Goal: Task Accomplishment & Management: Manage account settings

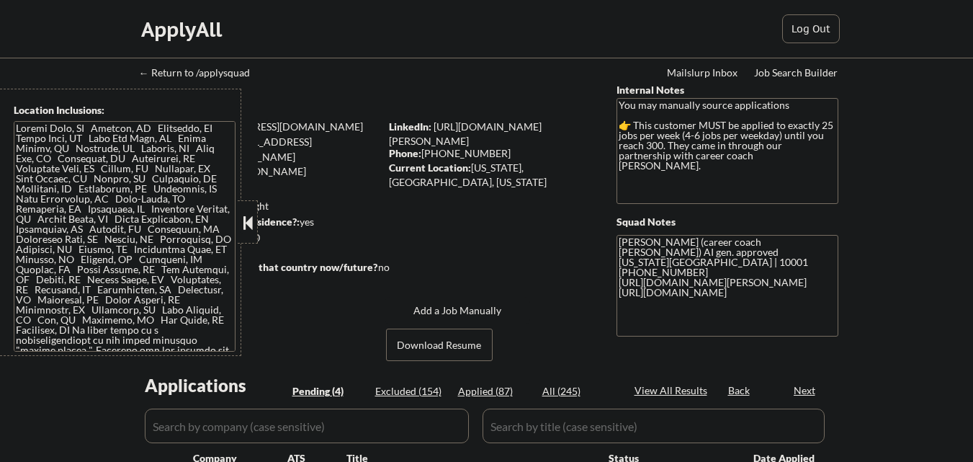
select select ""pending""
click at [240, 226] on button at bounding box center [248, 223] width 16 height 22
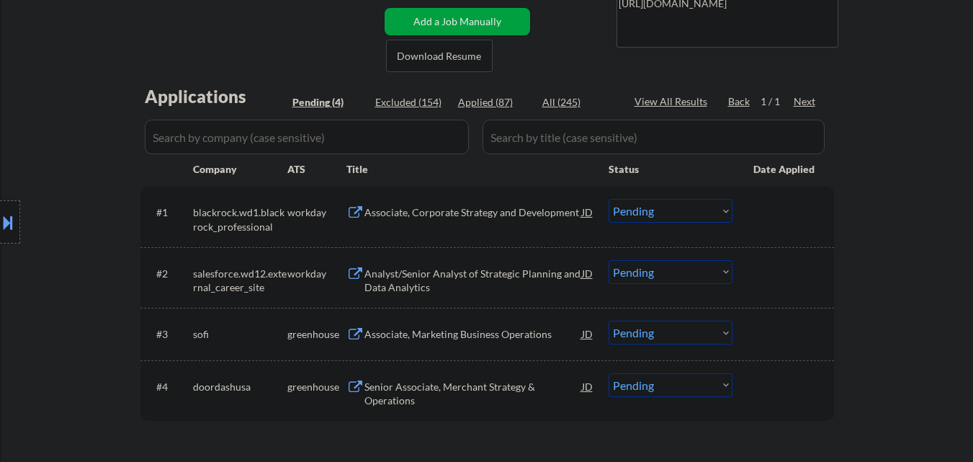
scroll to position [288, 0]
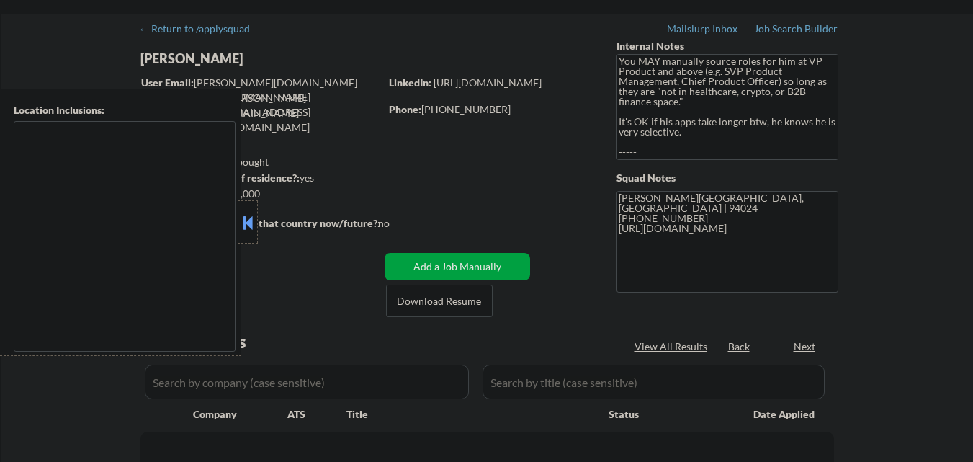
type textarea "Daly City, CA South San Francisco, CA Brisbane, CA Colma, CA Pacifica, CA San B…"
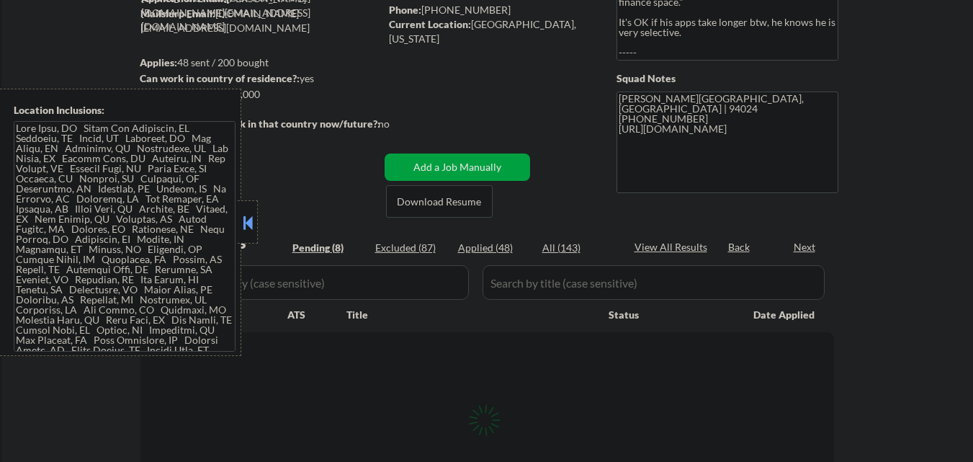
scroll to position [144, 0]
click at [250, 217] on button at bounding box center [248, 223] width 16 height 22
select select ""pending""
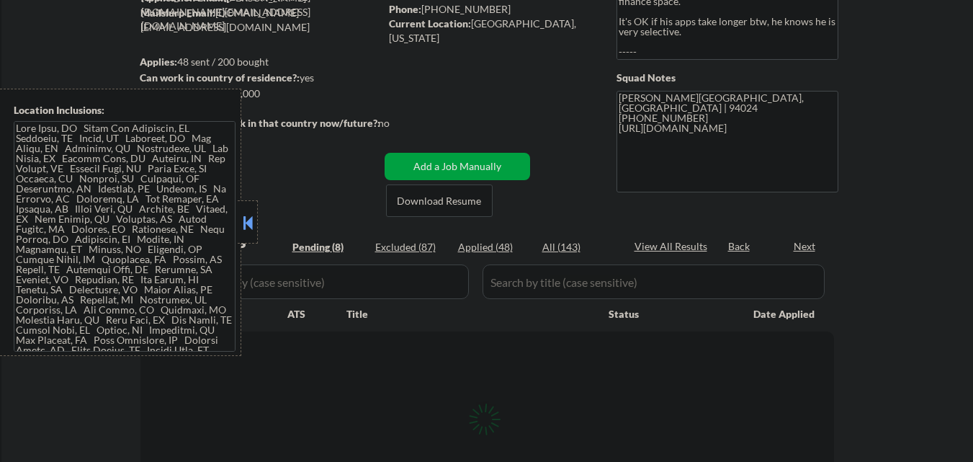
select select ""pending""
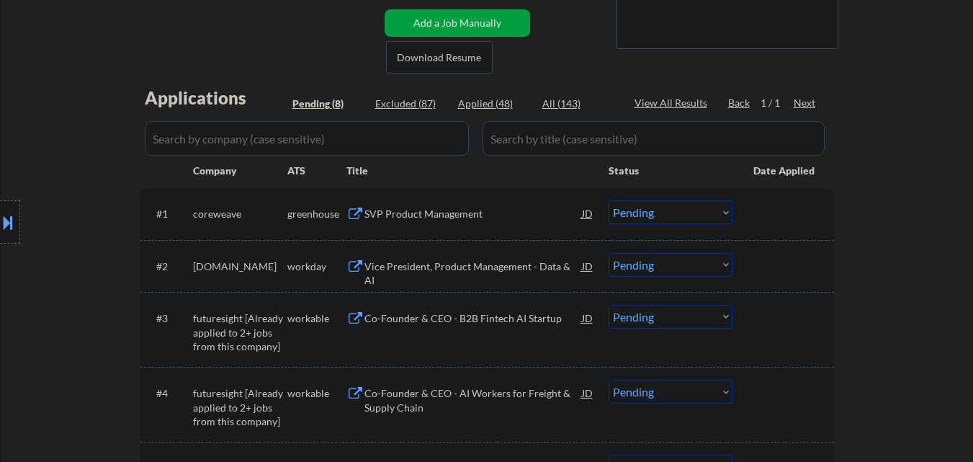
scroll to position [288, 0]
click at [406, 211] on div "SVP Product Management" at bounding box center [473, 213] width 218 height 14
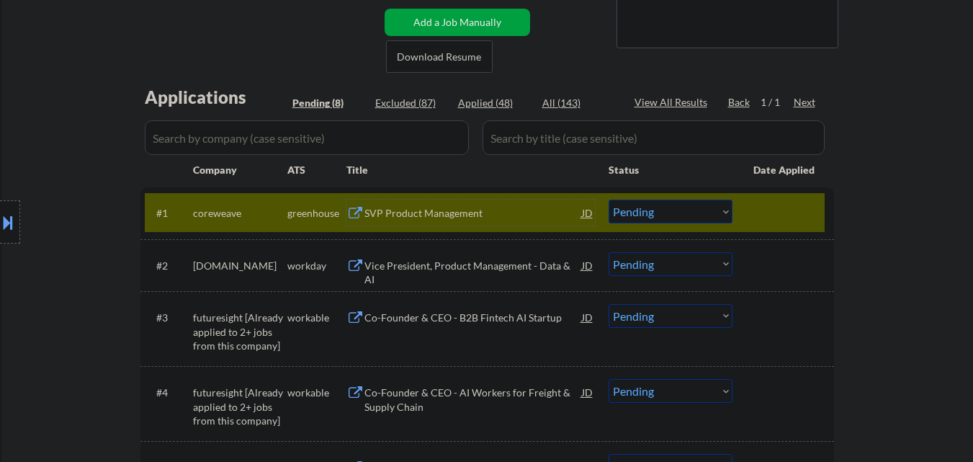
click at [670, 205] on select "Choose an option... Pending Applied Excluded (Questions) Excluded (Expired) Exc…" at bounding box center [671, 212] width 124 height 24
click at [609, 200] on select "Choose an option... Pending Applied Excluded (Questions) Excluded (Expired) Exc…" at bounding box center [671, 212] width 124 height 24
click at [781, 212] on div at bounding box center [784, 213] width 63 height 26
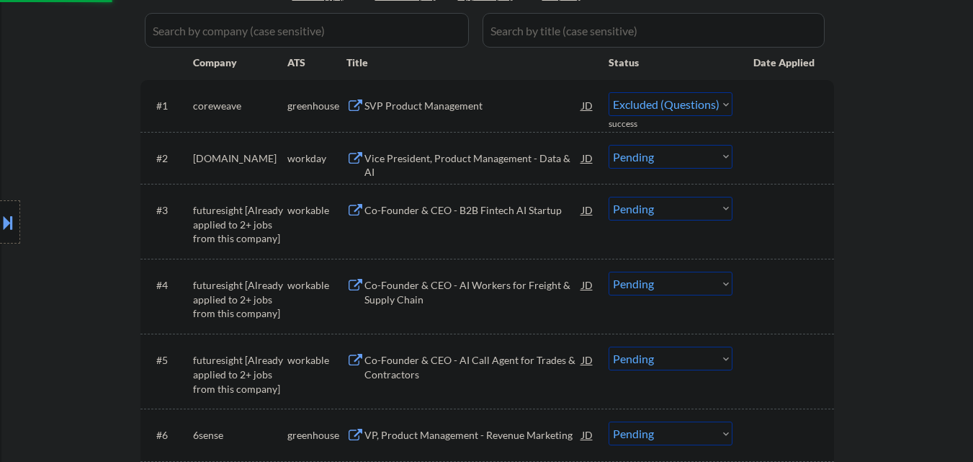
scroll to position [360, 0]
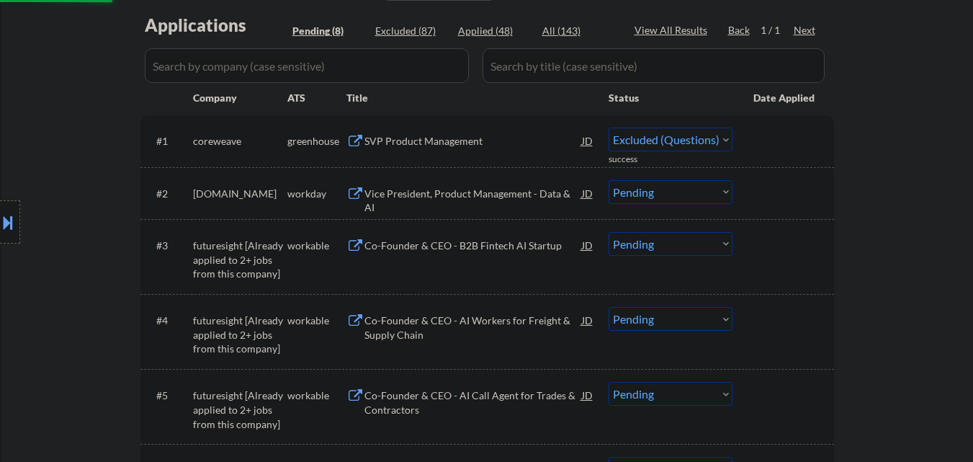
select select ""pending""
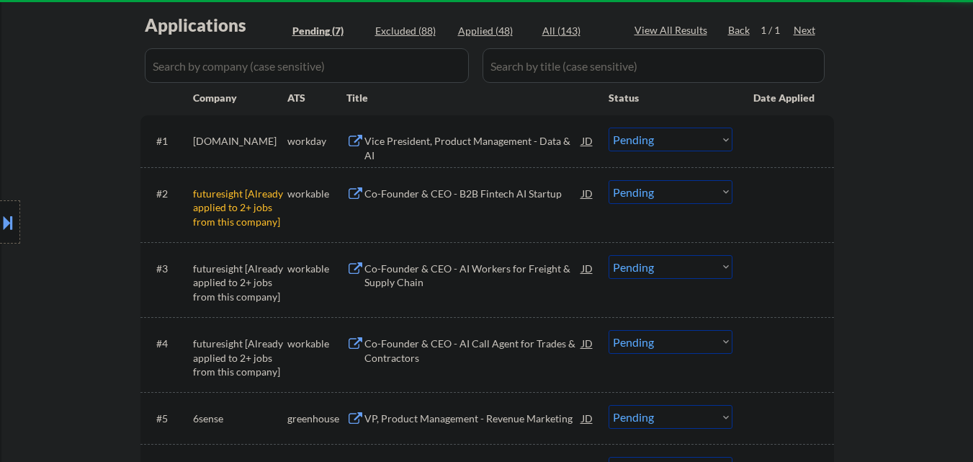
click at [470, 249] on div "#3 futuresight [Already applied to 2+ jobs from this company] workable Co-Found…" at bounding box center [485, 280] width 680 height 62
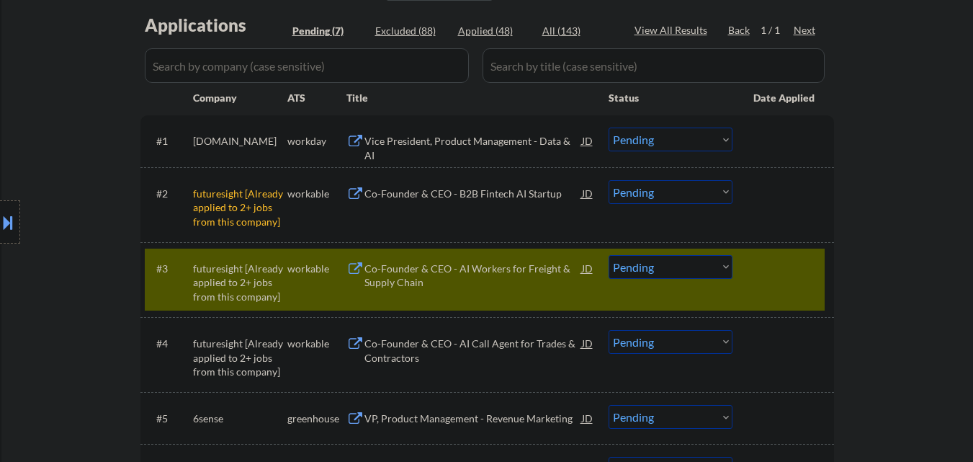
click at [773, 277] on div at bounding box center [784, 268] width 63 height 26
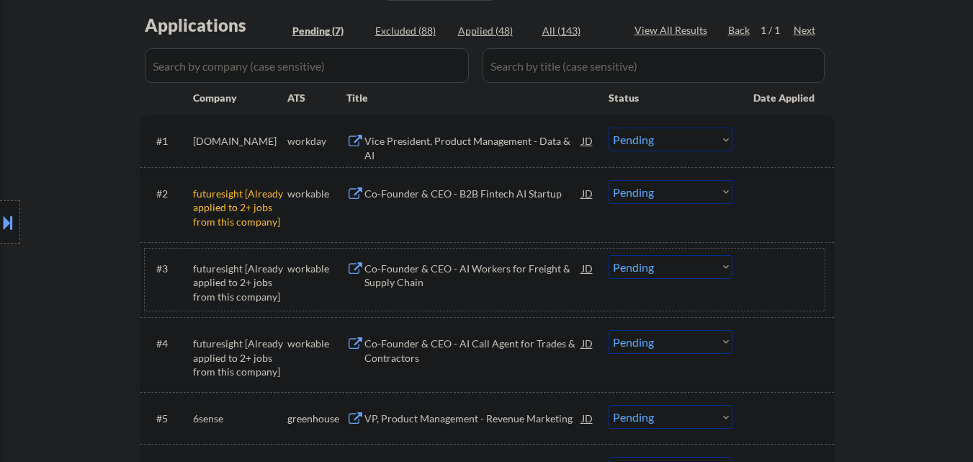
click at [465, 266] on div "Co-Founder & CEO - AI Workers for Freight & Supply Chain" at bounding box center [473, 275] width 218 height 28
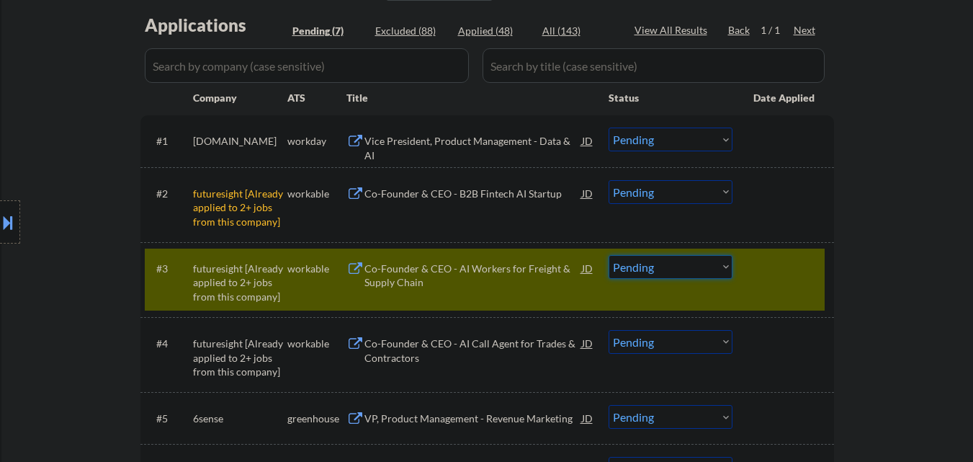
click at [657, 269] on select "Choose an option... Pending Applied Excluded (Questions) Excluded (Expired) Exc…" at bounding box center [671, 267] width 124 height 24
click at [609, 255] on select "Choose an option... Pending Applied Excluded (Questions) Excluded (Expired) Exc…" at bounding box center [671, 267] width 124 height 24
click at [775, 272] on div at bounding box center [784, 268] width 63 height 26
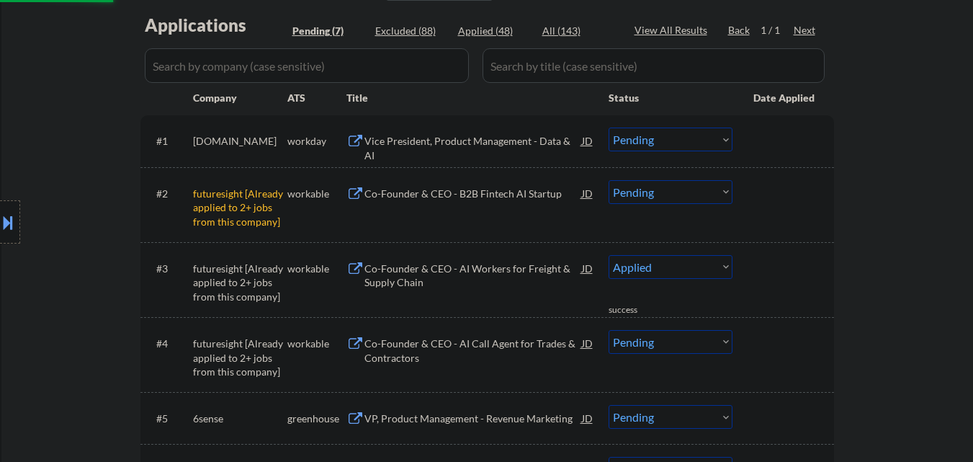
select select ""pending""
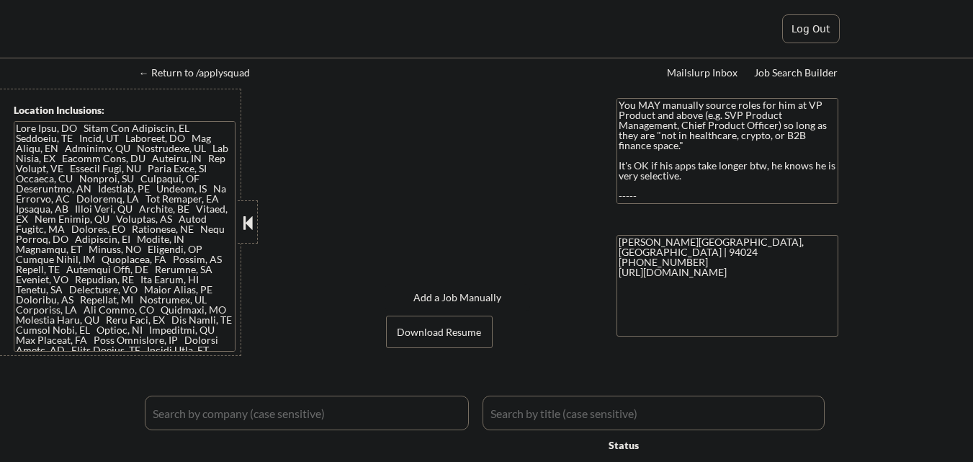
select select ""pending""
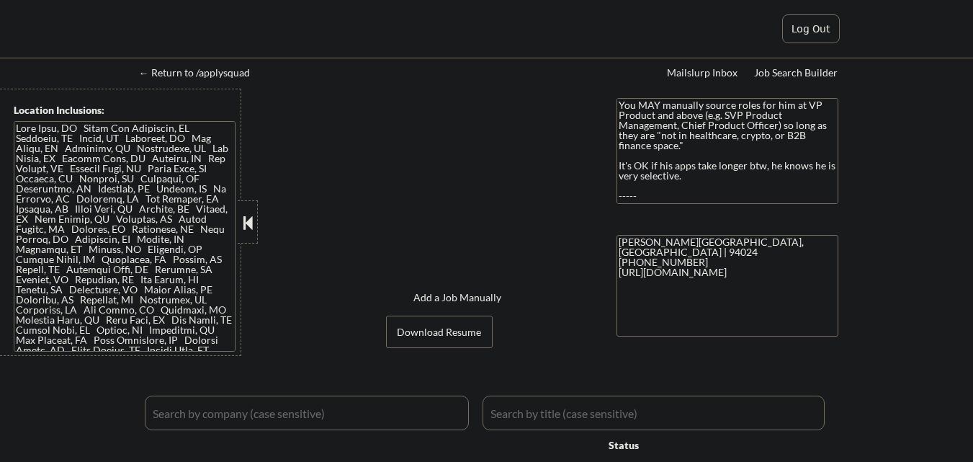
select select ""pending""
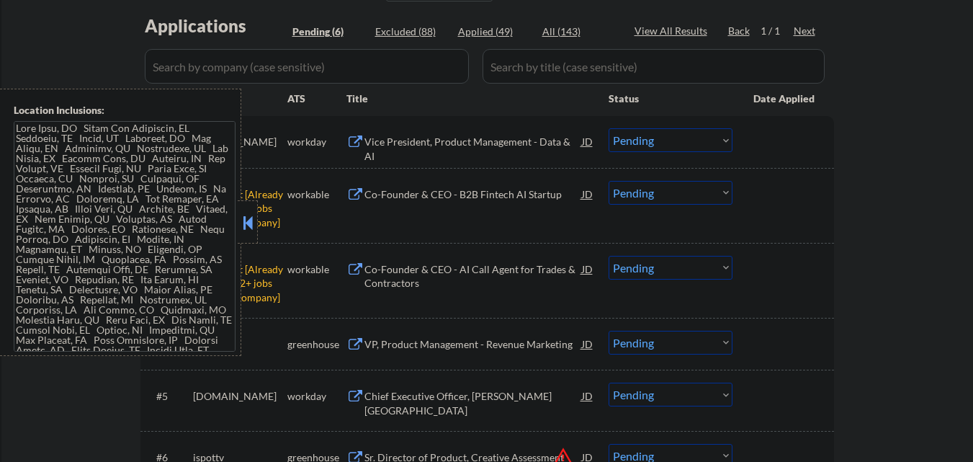
scroll to position [360, 0]
click at [246, 220] on button at bounding box center [248, 223] width 16 height 22
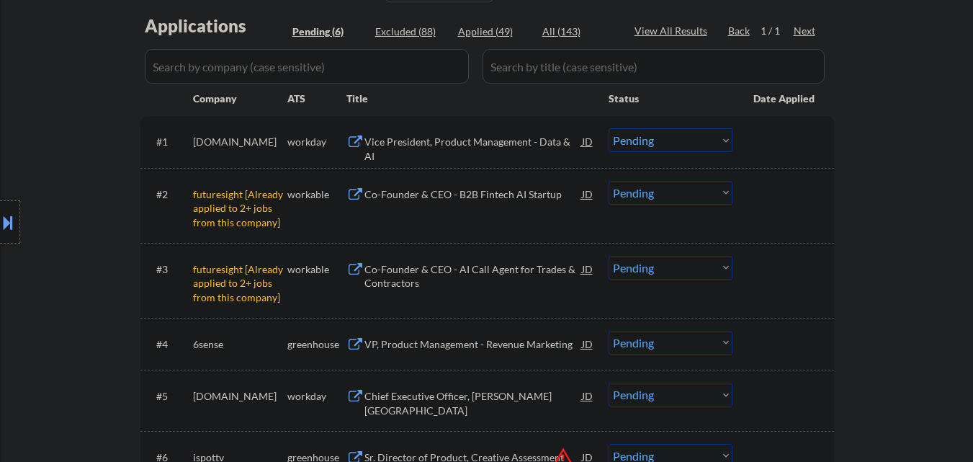
click at [712, 199] on select "Choose an option... Pending Applied Excluded (Questions) Excluded (Expired) Exc…" at bounding box center [671, 193] width 124 height 24
click at [609, 181] on select "Choose an option... Pending Applied Excluded (Questions) Excluded (Expired) Exc…" at bounding box center [671, 193] width 124 height 24
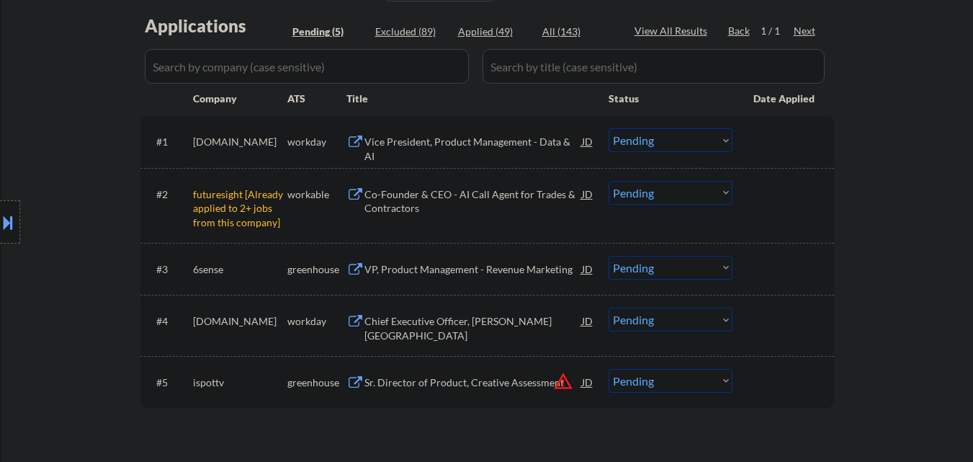
click at [694, 187] on select "Choose an option... Pending Applied Excluded (Questions) Excluded (Expired) Exc…" at bounding box center [671, 193] width 124 height 24
click at [609, 181] on select "Choose an option... Pending Applied Excluded (Questions) Excluded (Expired) Exc…" at bounding box center [671, 193] width 124 height 24
click at [498, 275] on div "VP, Product Management - Revenue Marketing" at bounding box center [473, 269] width 218 height 14
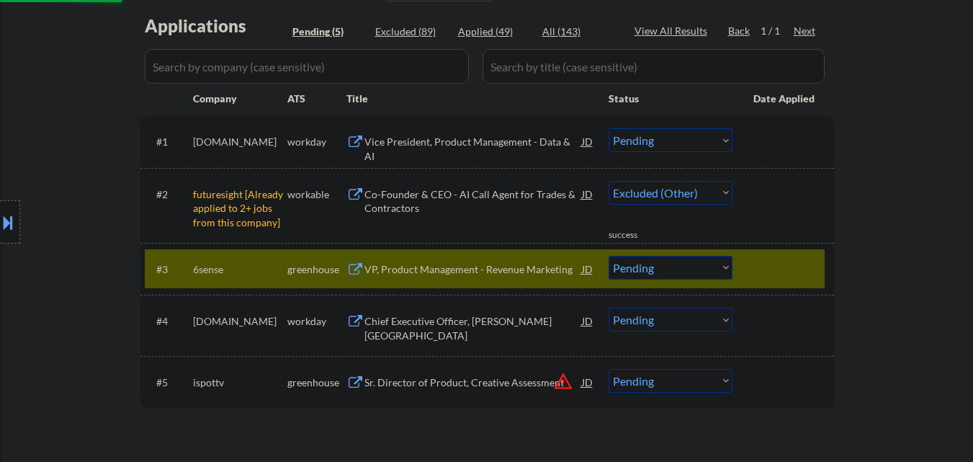
select select ""pending""
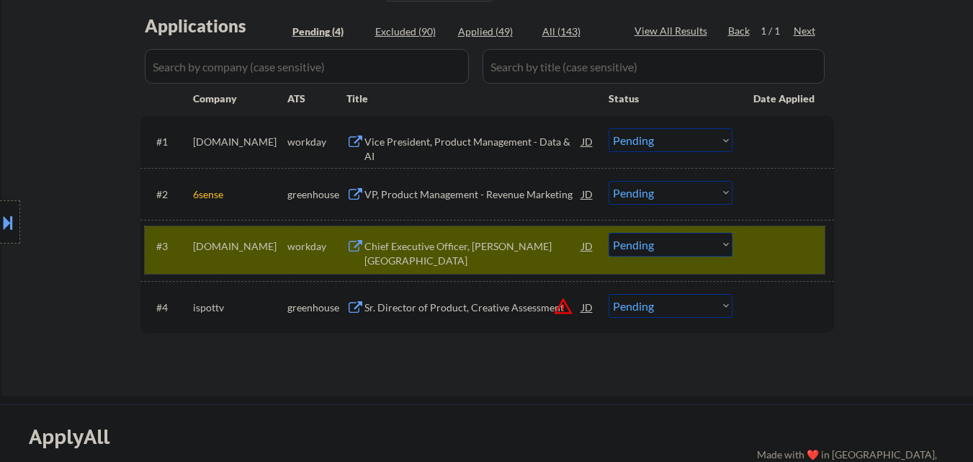
click at [792, 238] on div at bounding box center [784, 246] width 63 height 26
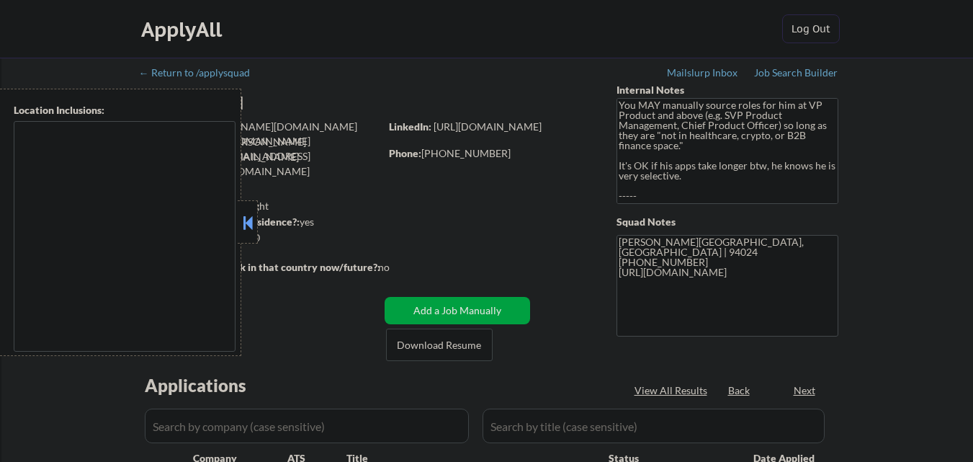
scroll to position [418, 0]
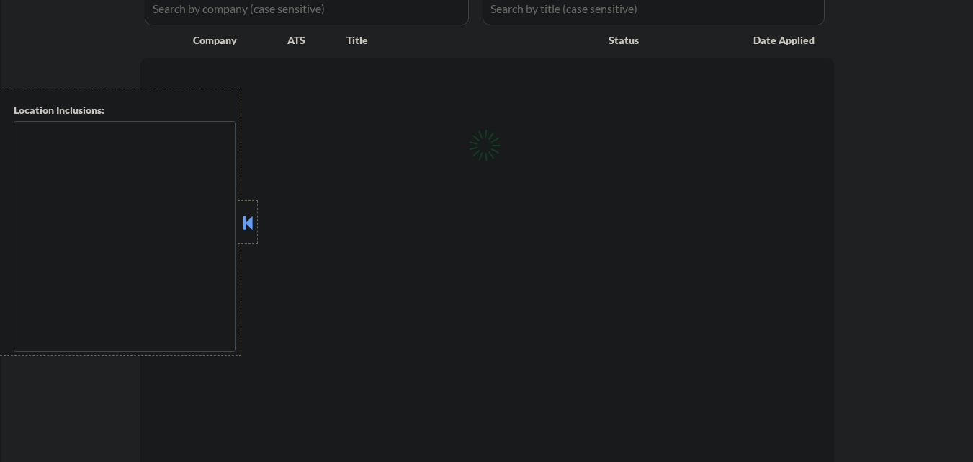
click at [251, 213] on button at bounding box center [248, 223] width 16 height 22
select select ""pending""
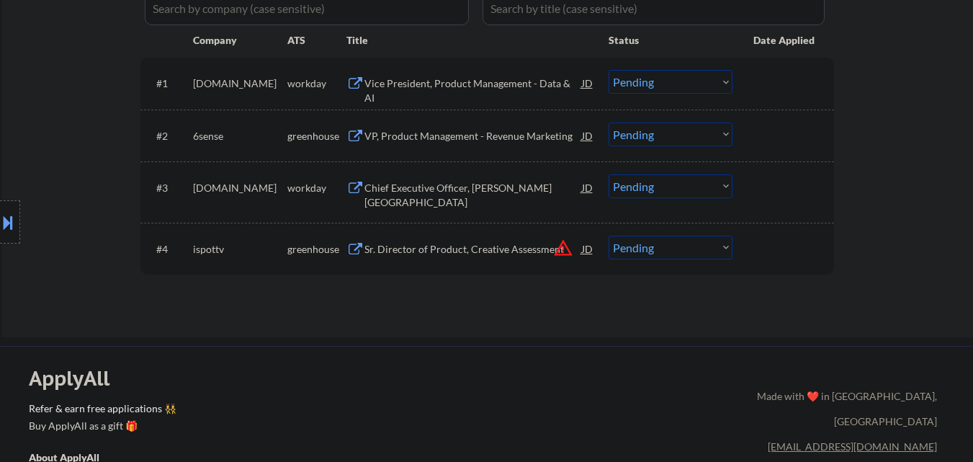
scroll to position [360, 0]
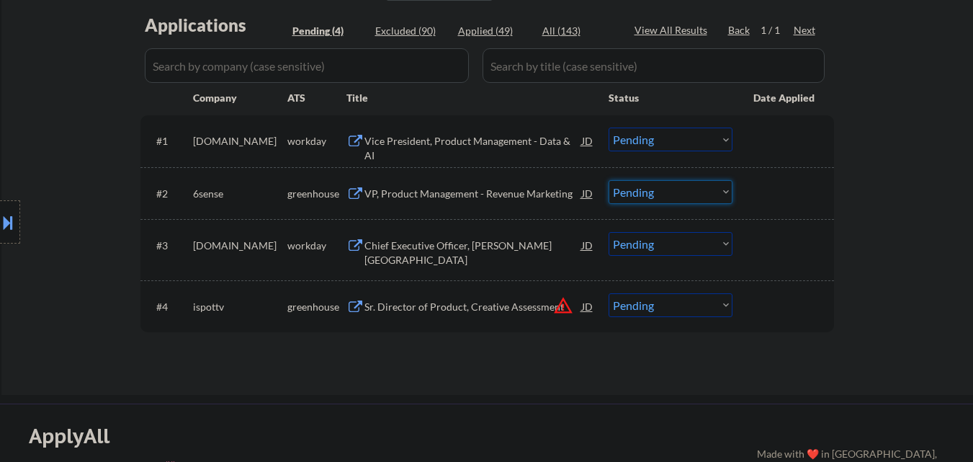
click at [682, 197] on select "Choose an option... Pending Applied Excluded (Questions) Excluded (Expired) Exc…" at bounding box center [671, 192] width 124 height 24
click at [609, 180] on select "Choose an option... Pending Applied Excluded (Questions) Excluded (Expired) Exc…" at bounding box center [671, 192] width 124 height 24
select select ""pending""
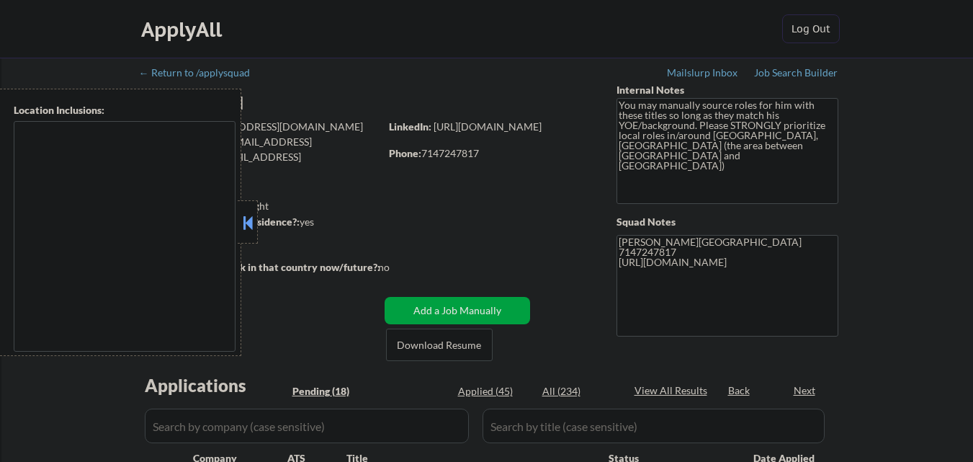
type textarea "[GEOGRAPHIC_DATA], [GEOGRAPHIC_DATA] [GEOGRAPHIC_DATA], [GEOGRAPHIC_DATA] [GEOG…"
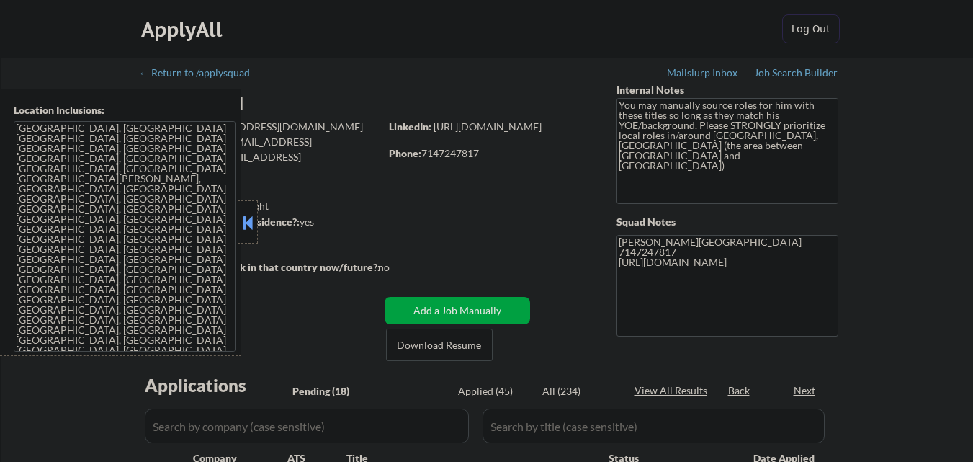
select select ""pending""
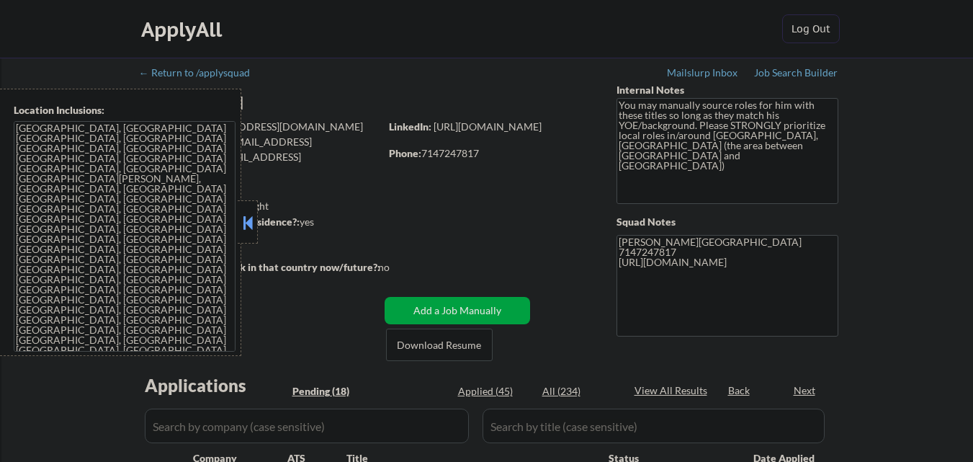
select select ""pending""
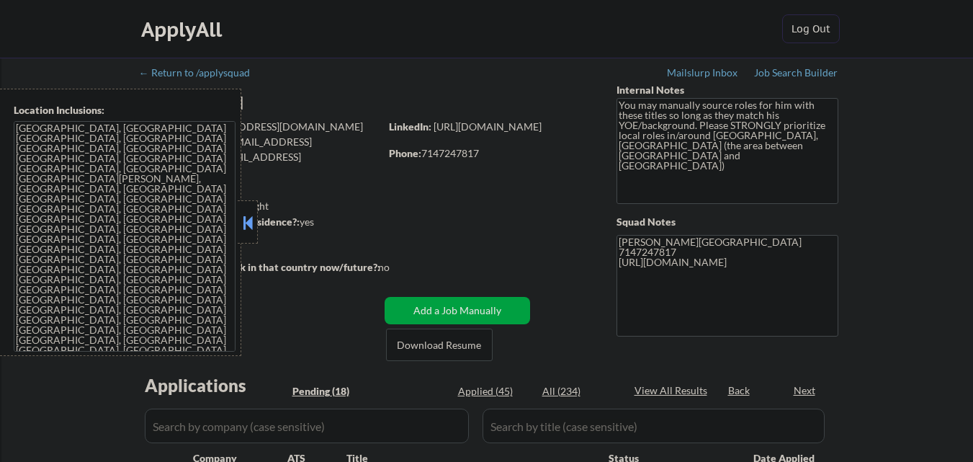
select select ""pending""
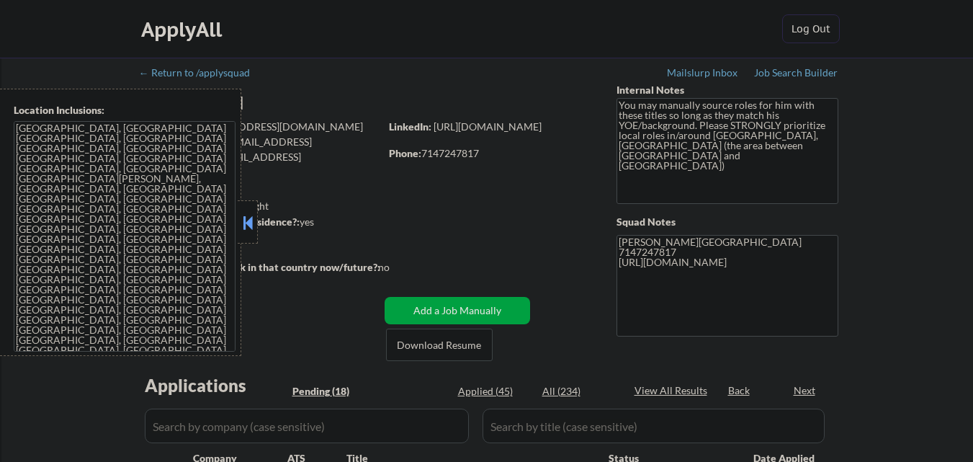
select select ""pending""
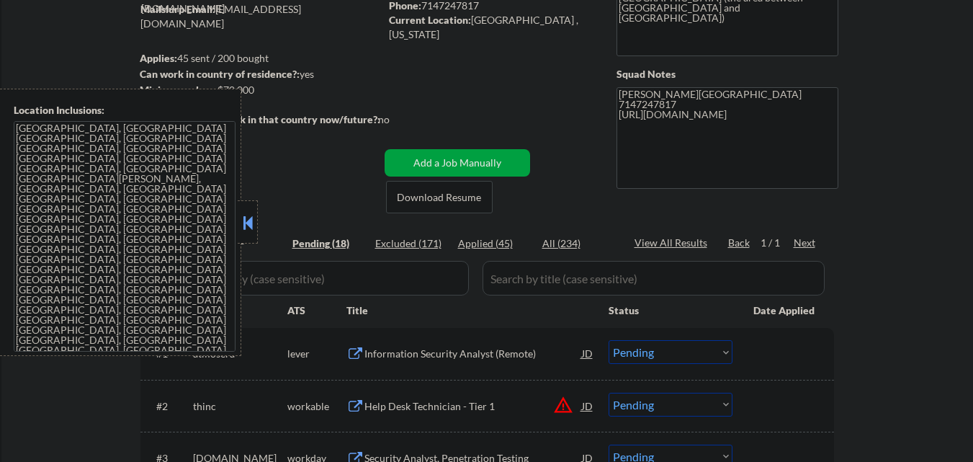
scroll to position [216, 0]
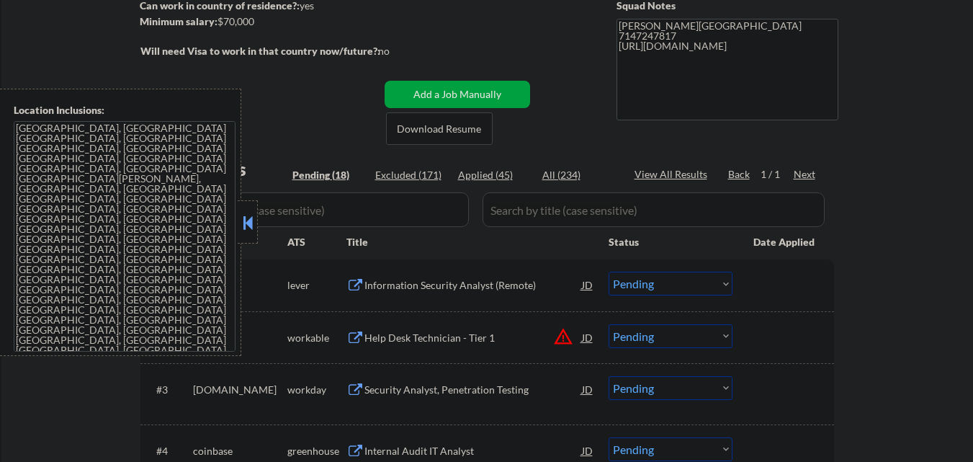
click at [251, 214] on button at bounding box center [248, 223] width 16 height 22
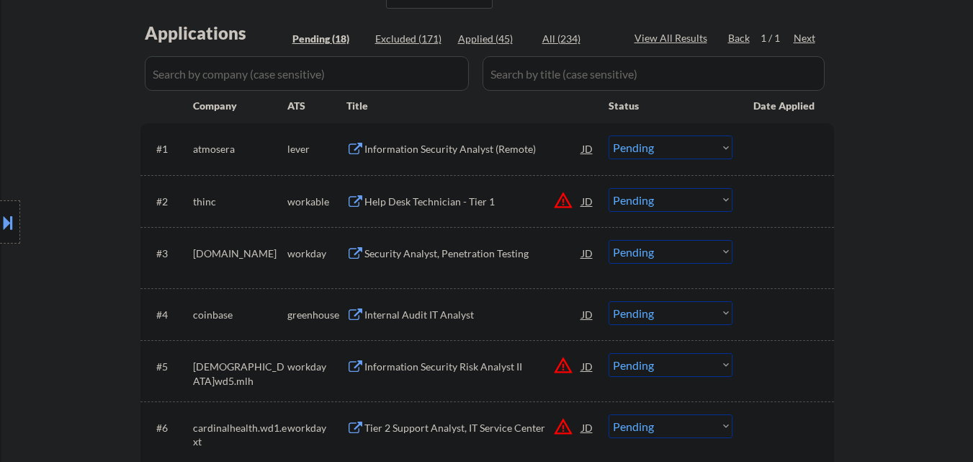
scroll to position [360, 0]
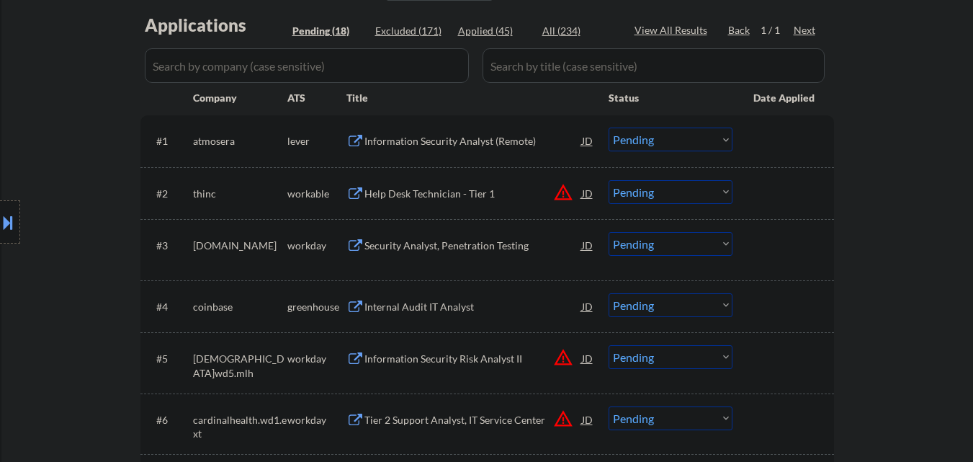
click at [443, 140] on div "Information Security Analyst (Remote)" at bounding box center [473, 141] width 218 height 14
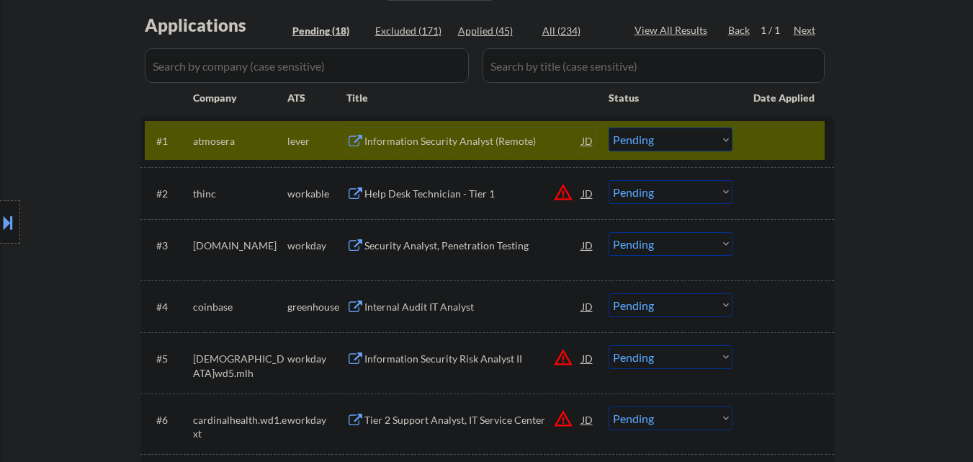
click at [700, 139] on select "Choose an option... Pending Applied Excluded (Questions) Excluded (Expired) Exc…" at bounding box center [671, 139] width 124 height 24
click at [609, 127] on select "Choose an option... Pending Applied Excluded (Questions) Excluded (Expired) Exc…" at bounding box center [671, 139] width 124 height 24
click at [561, 188] on button "warning_amber" at bounding box center [563, 192] width 20 height 20
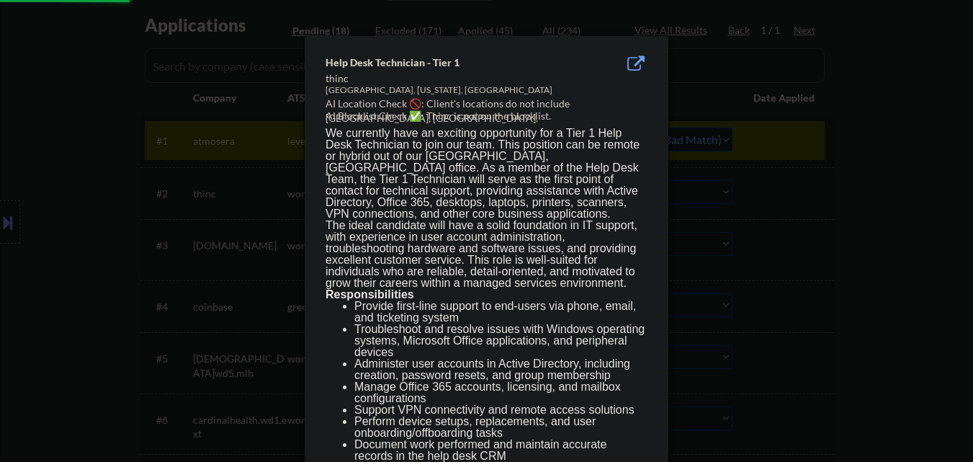
click at [51, 333] on div at bounding box center [486, 231] width 973 height 462
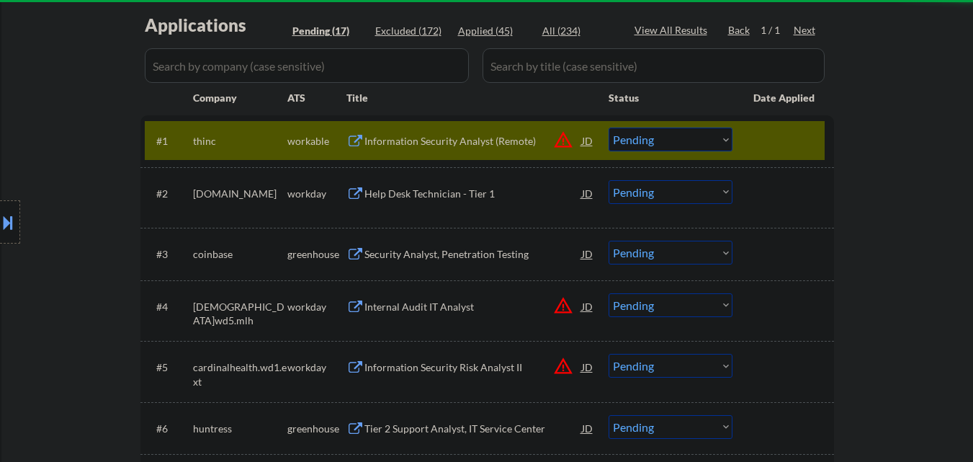
click at [0, 192] on div "Location Inclusions: Aliso Viejo, CA Laguna Hills, CA Laguna Niguel, CA Laguna …" at bounding box center [129, 222] width 258 height 267
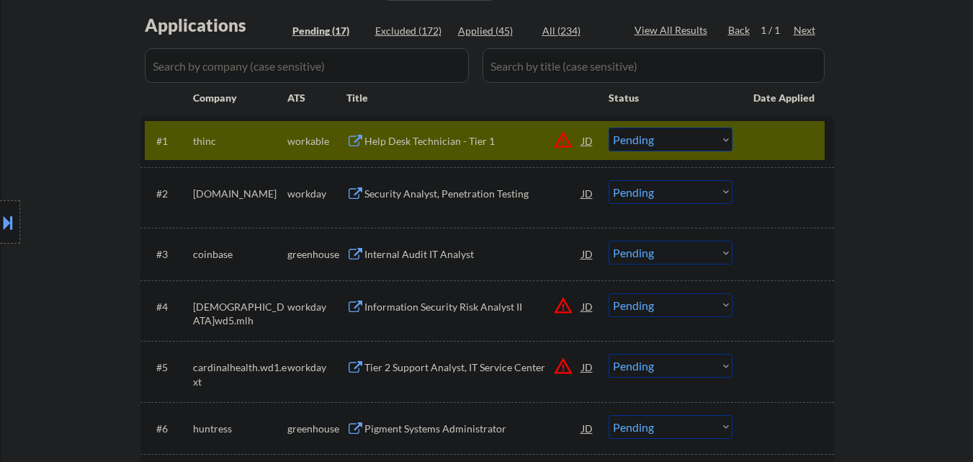
click at [0, 218] on button at bounding box center [8, 222] width 16 height 24
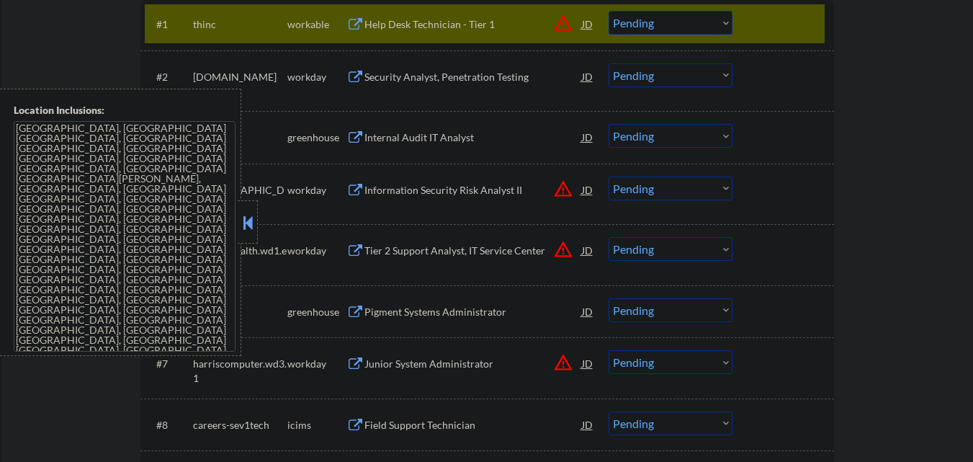
scroll to position [432, 0]
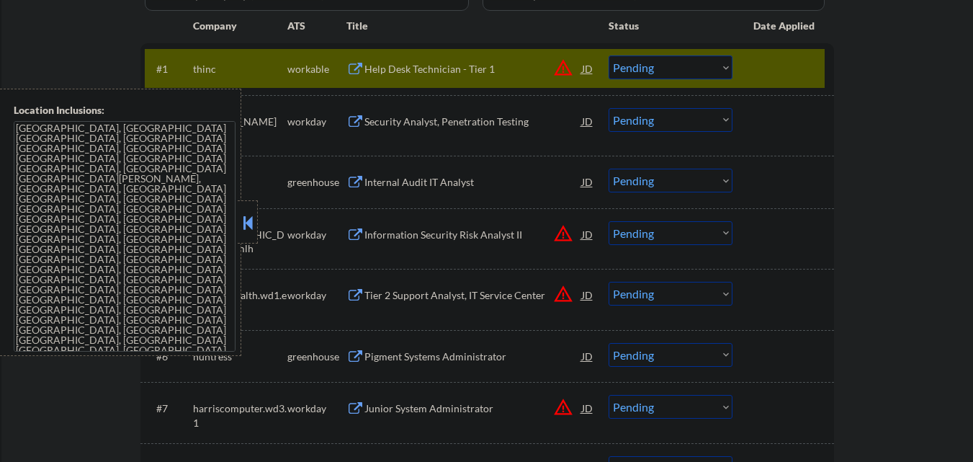
click at [879, 223] on div "← Return to /applysquad Mailslurp Inbox Job Search Builder Abanoub Youssef User…" at bounding box center [487, 339] width 972 height 1428
click at [252, 214] on button at bounding box center [248, 223] width 16 height 22
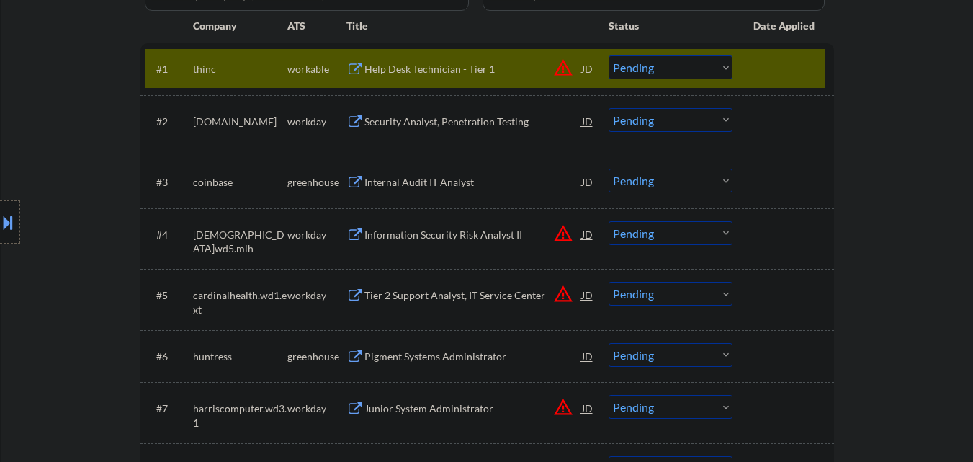
click at [669, 72] on select "Choose an option... Pending Applied Excluded (Questions) Excluded (Expired) Exc…" at bounding box center [671, 67] width 124 height 24
click at [609, 55] on select "Choose an option... Pending Applied Excluded (Questions) Excluded (Expired) Exc…" at bounding box center [671, 67] width 124 height 24
click at [474, 182] on div "Internal Audit IT Analyst" at bounding box center [473, 182] width 218 height 14
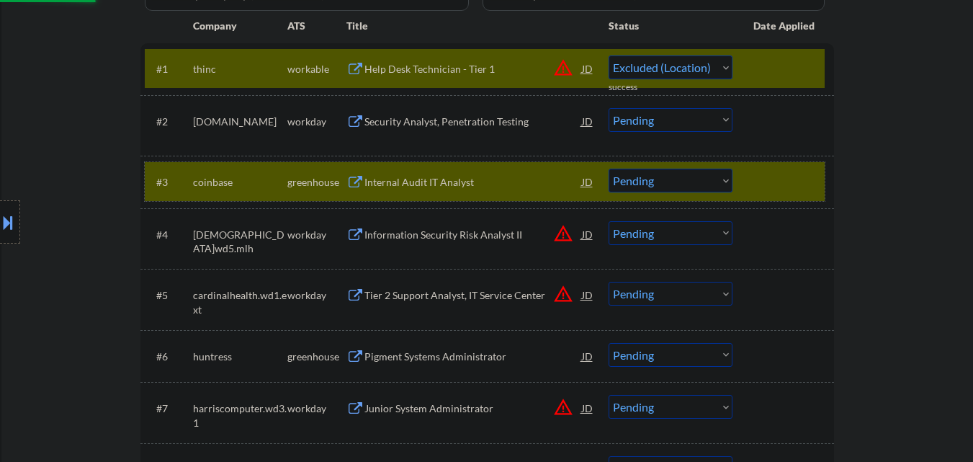
click at [785, 170] on div at bounding box center [784, 182] width 63 height 26
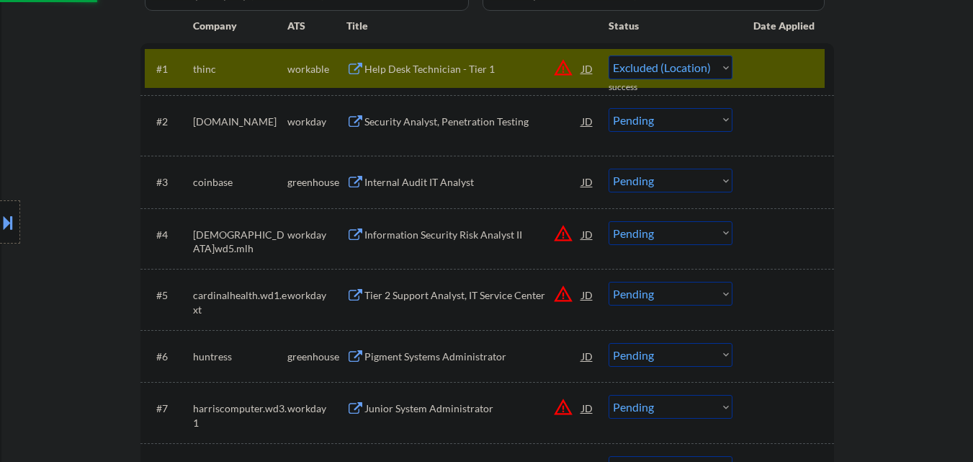
click at [774, 73] on div at bounding box center [784, 68] width 63 height 26
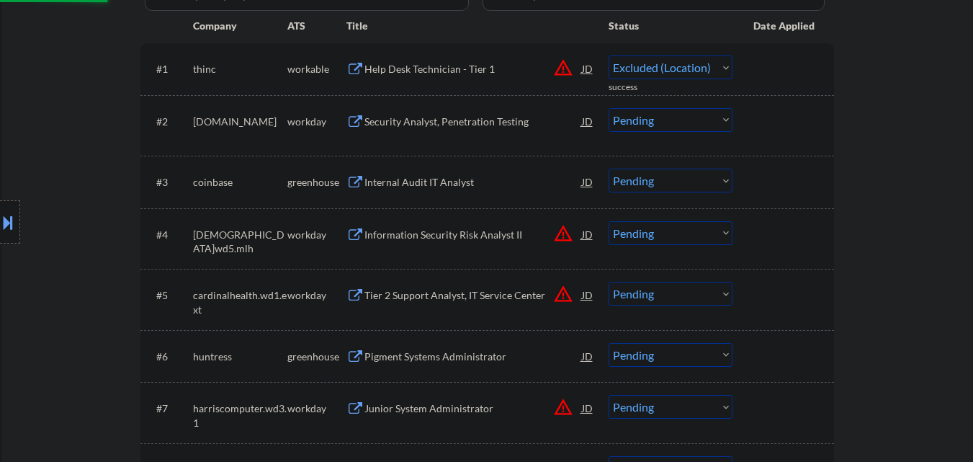
select select ""pending""
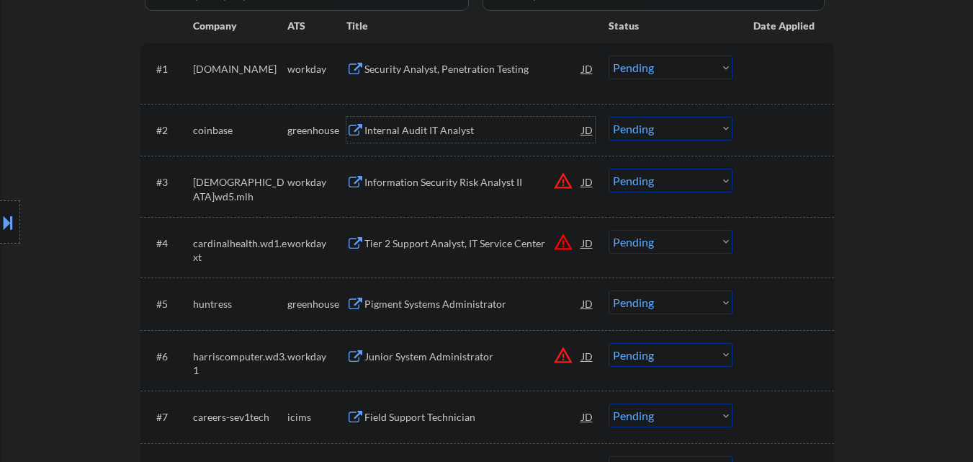
click at [413, 127] on div "Internal Audit IT Analyst" at bounding box center [473, 130] width 218 height 14
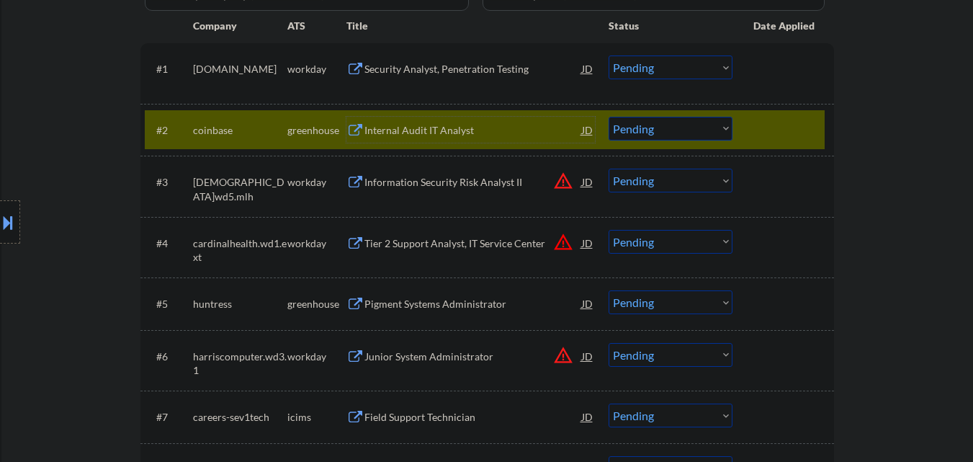
click at [681, 127] on select "Choose an option... Pending Applied Excluded (Questions) Excluded (Expired) Exc…" at bounding box center [671, 129] width 124 height 24
click at [609, 117] on select "Choose an option... Pending Applied Excluded (Questions) Excluded (Expired) Exc…" at bounding box center [671, 129] width 124 height 24
click at [772, 135] on div at bounding box center [784, 130] width 63 height 26
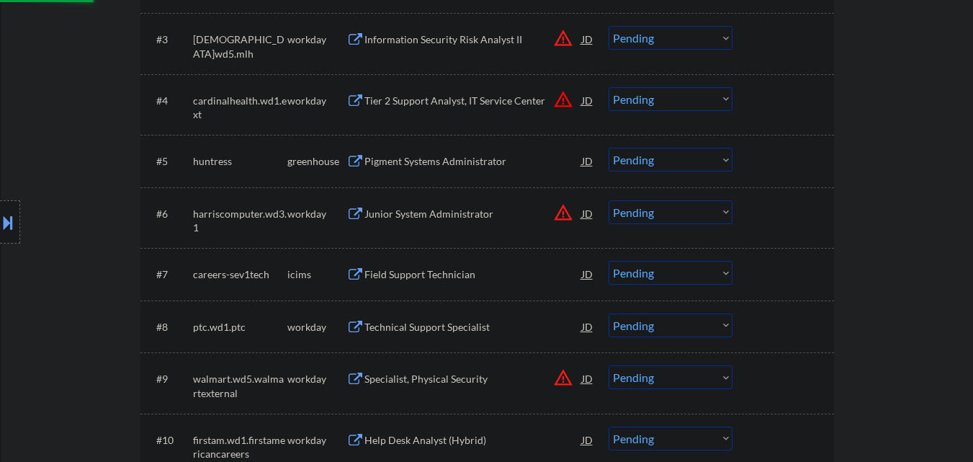
scroll to position [576, 0]
click at [473, 156] on div "Pigment Systems Administrator" at bounding box center [473, 160] width 218 height 14
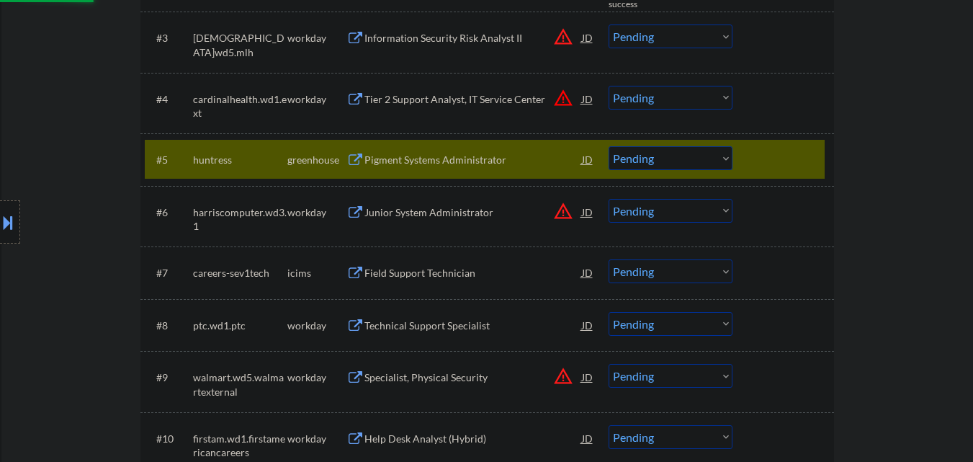
select select ""pending""
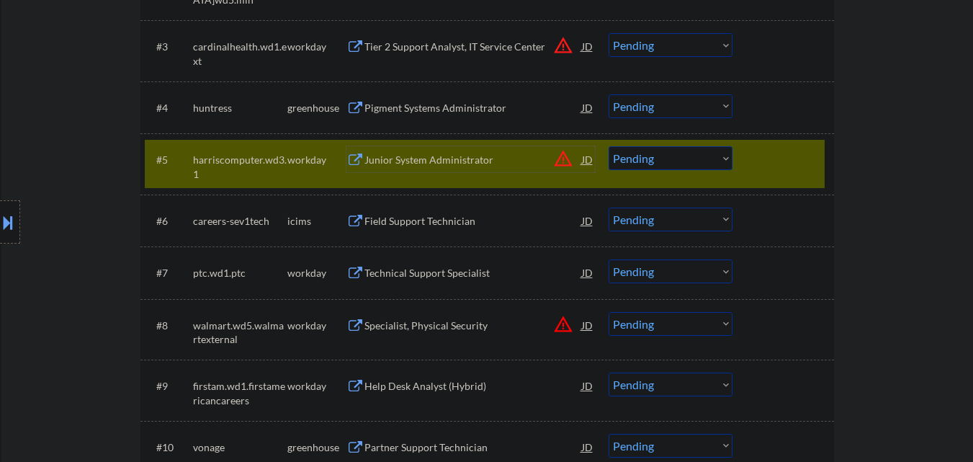
click at [784, 164] on div at bounding box center [784, 159] width 63 height 26
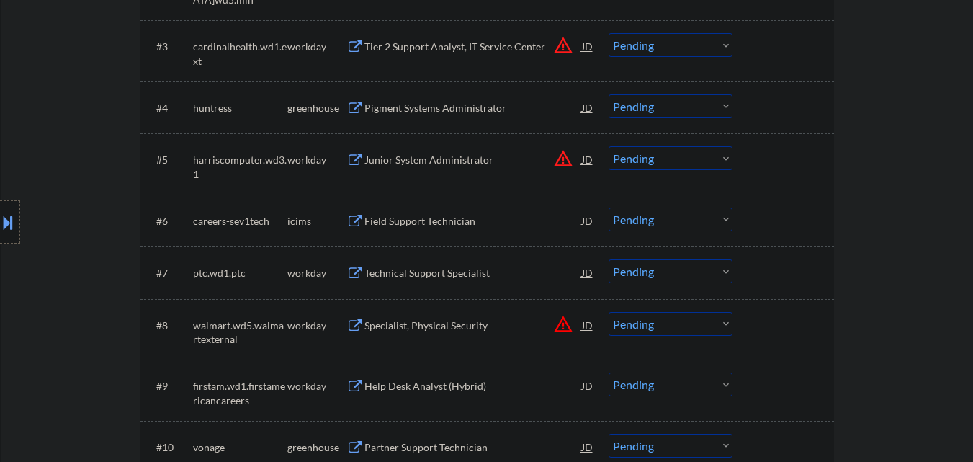
click at [662, 104] on select "Choose an option... Pending Applied Excluded (Questions) Excluded (Expired) Exc…" at bounding box center [671, 106] width 124 height 24
click at [609, 94] on select "Choose an option... Pending Applied Excluded (Questions) Excluded (Expired) Exc…" at bounding box center [671, 106] width 124 height 24
select select ""pending""
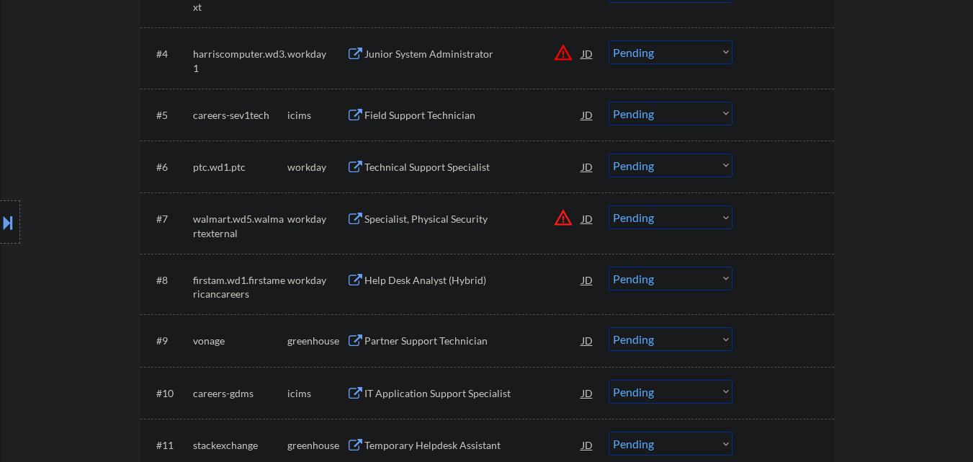
scroll to position [792, 0]
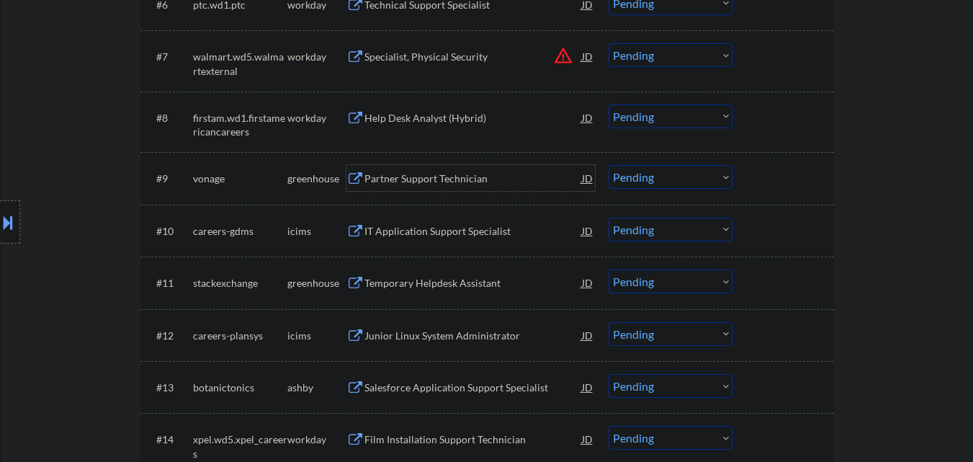
click at [458, 187] on div "Partner Support Technician" at bounding box center [473, 178] width 218 height 26
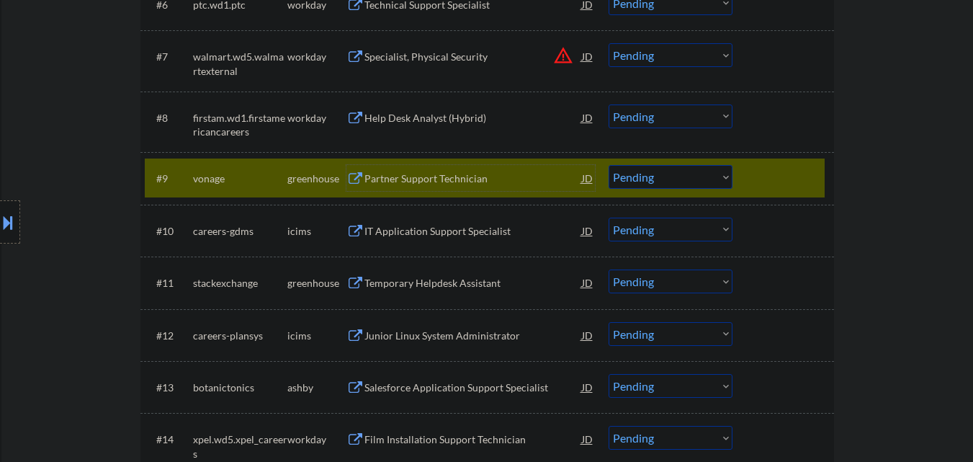
click at [666, 184] on select "Choose an option... Pending Applied Excluded (Questions) Excluded (Expired) Exc…" at bounding box center [671, 177] width 124 height 24
click at [609, 165] on select "Choose an option... Pending Applied Excluded (Questions) Excluded (Expired) Exc…" at bounding box center [671, 177] width 124 height 24
click at [782, 181] on div at bounding box center [784, 178] width 63 height 26
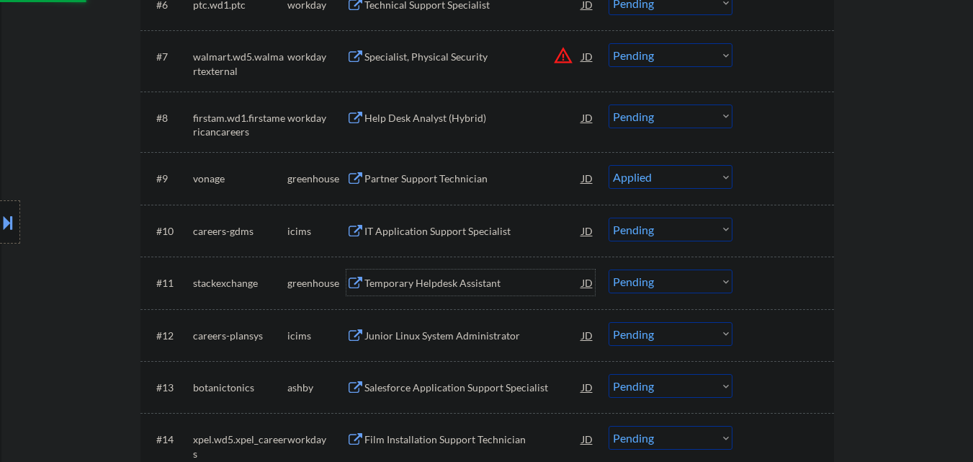
click at [458, 295] on div "Temporary Helpdesk Assistant" at bounding box center [473, 282] width 218 height 26
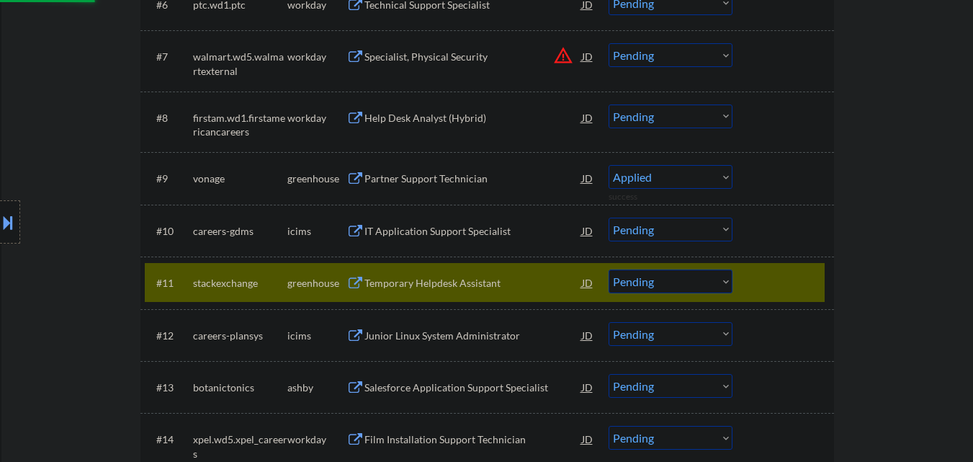
select select ""pending""
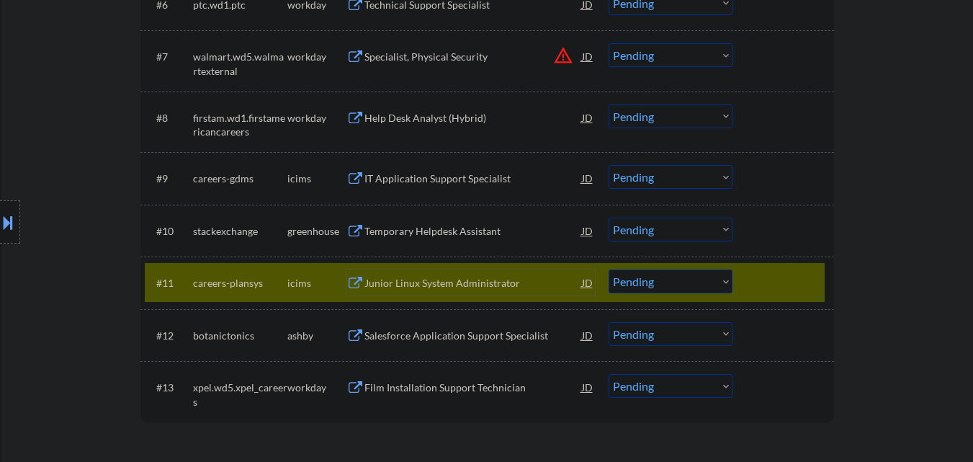
click at [653, 282] on select "Choose an option... Pending Applied Excluded (Questions) Excluded (Expired) Exc…" at bounding box center [671, 281] width 124 height 24
click at [778, 287] on div at bounding box center [784, 282] width 63 height 26
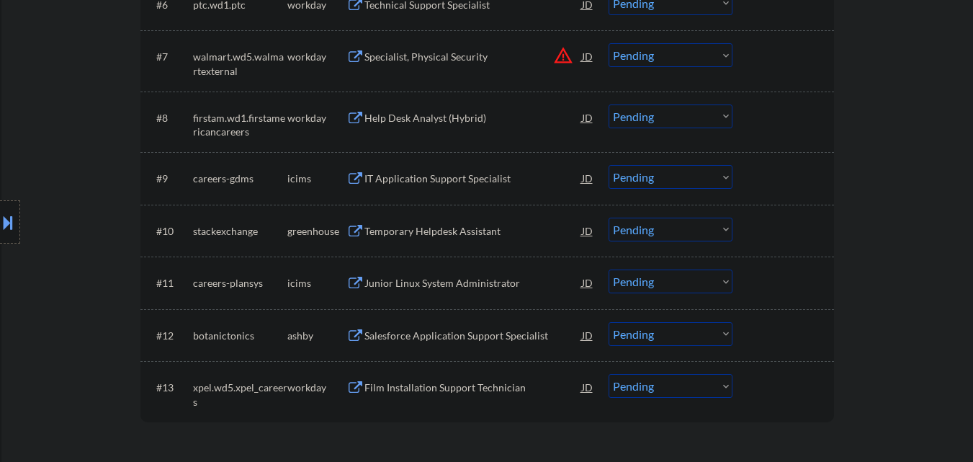
click at [705, 230] on select "Choose an option... Pending Applied Excluded (Questions) Excluded (Expired) Exc…" at bounding box center [671, 230] width 124 height 24
click at [609, 218] on select "Choose an option... Pending Applied Excluded (Questions) Excluded (Expired) Exc…" at bounding box center [671, 230] width 124 height 24
click at [461, 341] on div "Salesforce Application Support Specialist" at bounding box center [473, 335] width 218 height 14
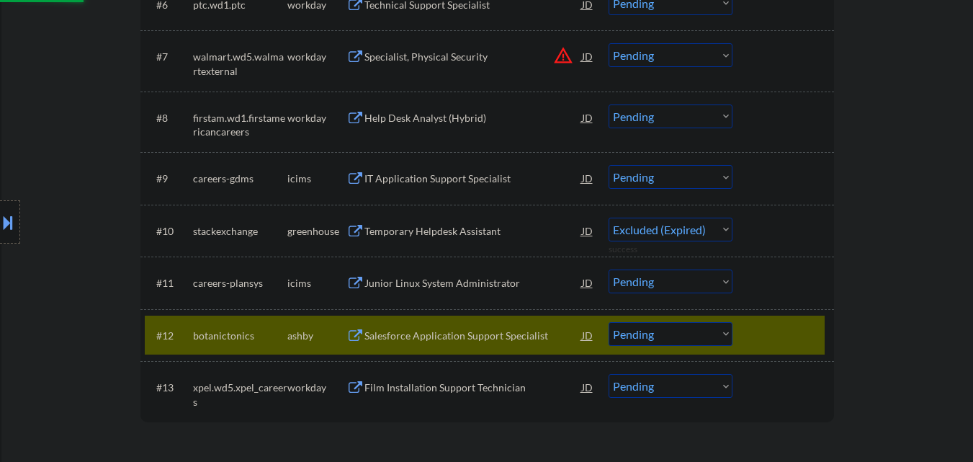
select select ""pending""
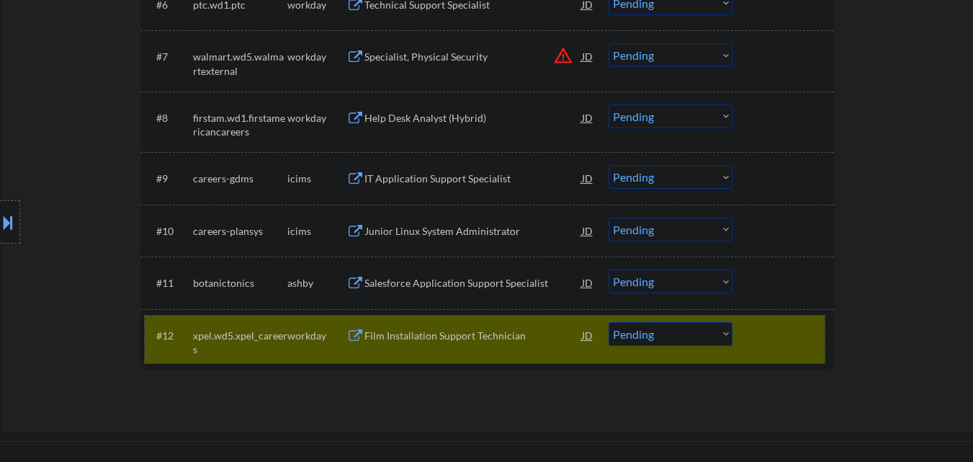
click at [786, 332] on div at bounding box center [784, 335] width 63 height 26
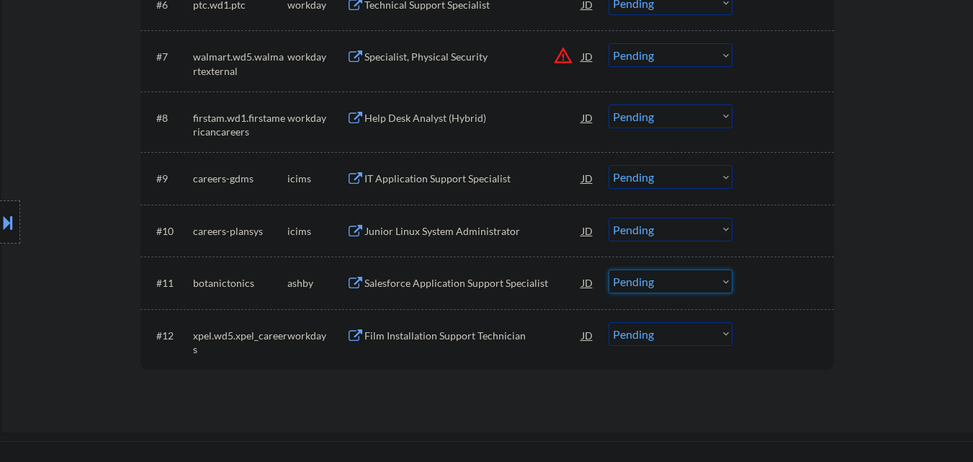
click at [671, 282] on select "Choose an option... Pending Applied Excluded (Questions) Excluded (Expired) Exc…" at bounding box center [671, 281] width 124 height 24
click at [609, 269] on select "Choose an option... Pending Applied Excluded (Questions) Excluded (Expired) Exc…" at bounding box center [671, 281] width 124 height 24
select select ""pending""
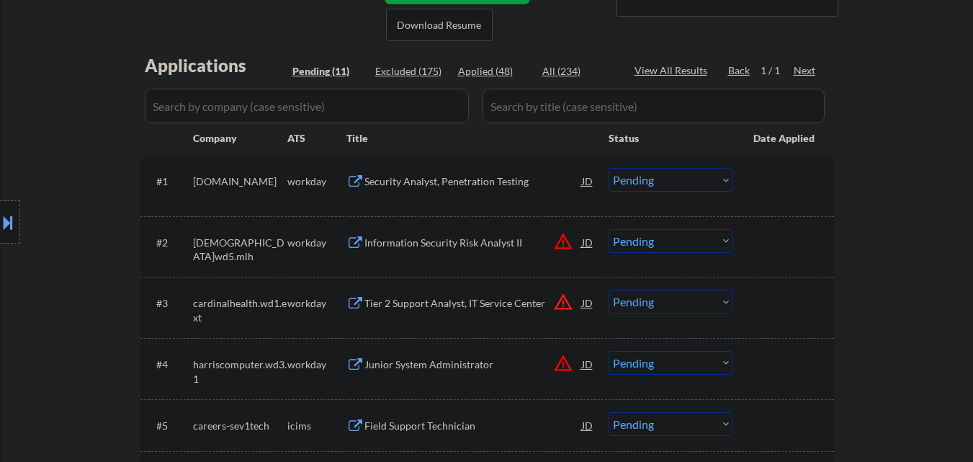
scroll to position [288, 0]
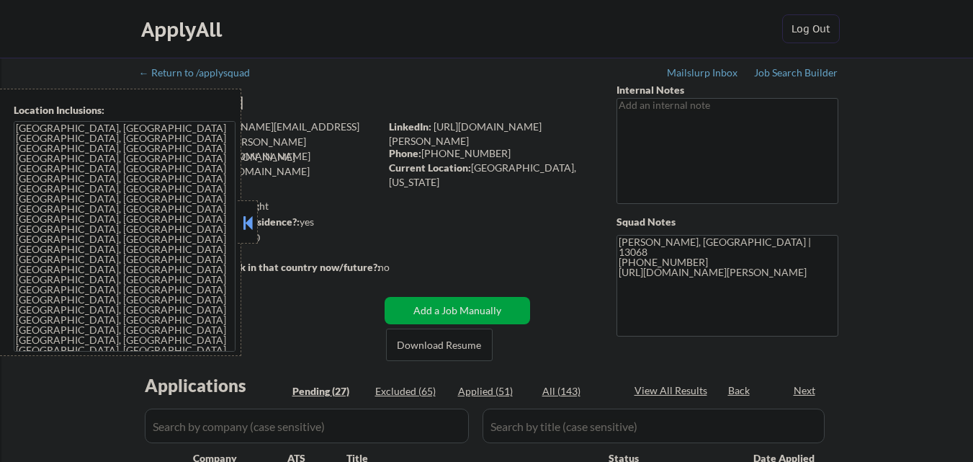
scroll to position [144, 0]
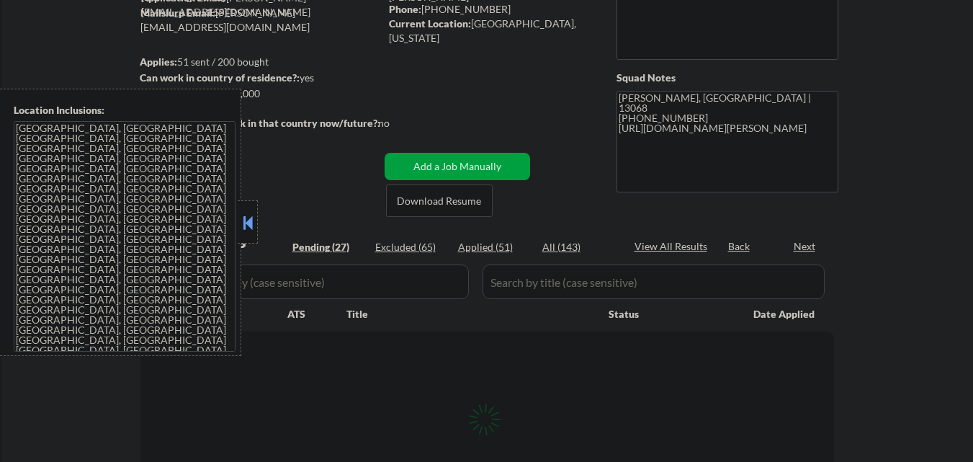
select select ""pending""
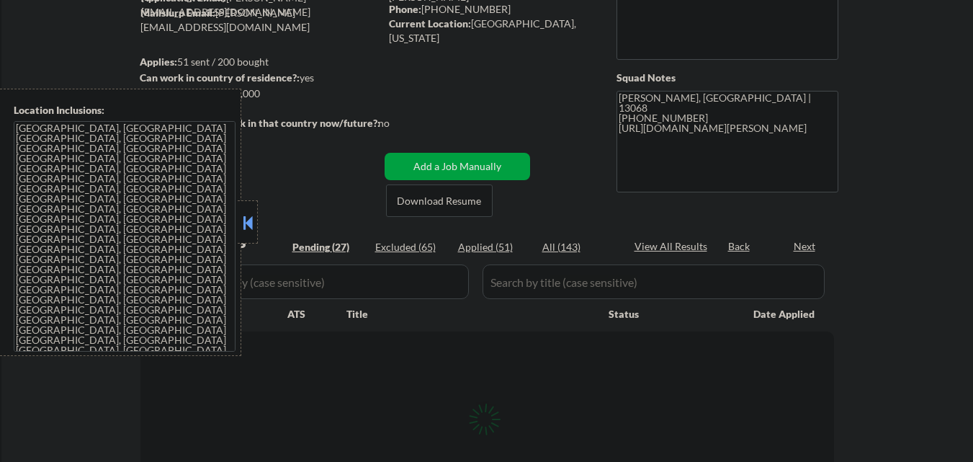
select select ""pending""
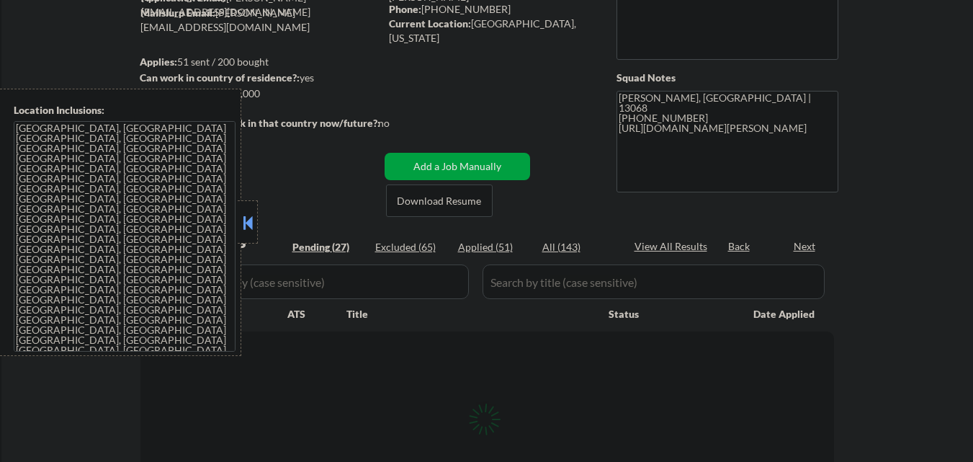
select select ""pending""
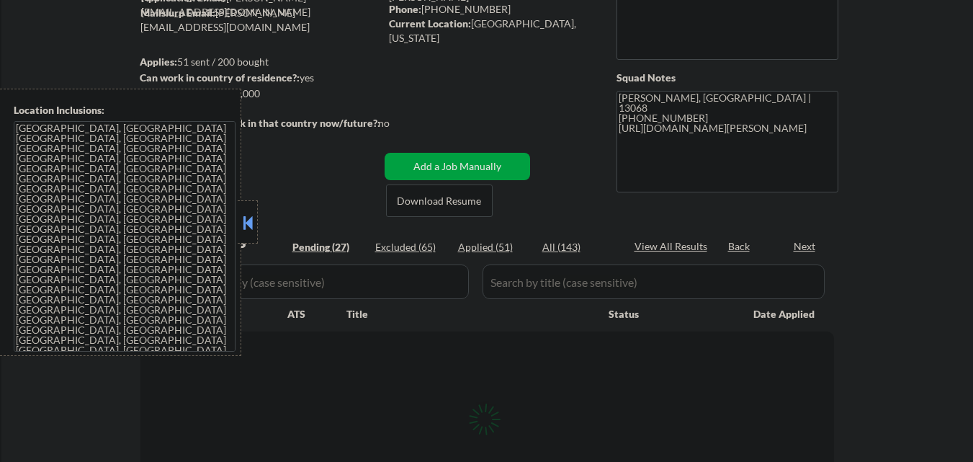
select select ""pending""
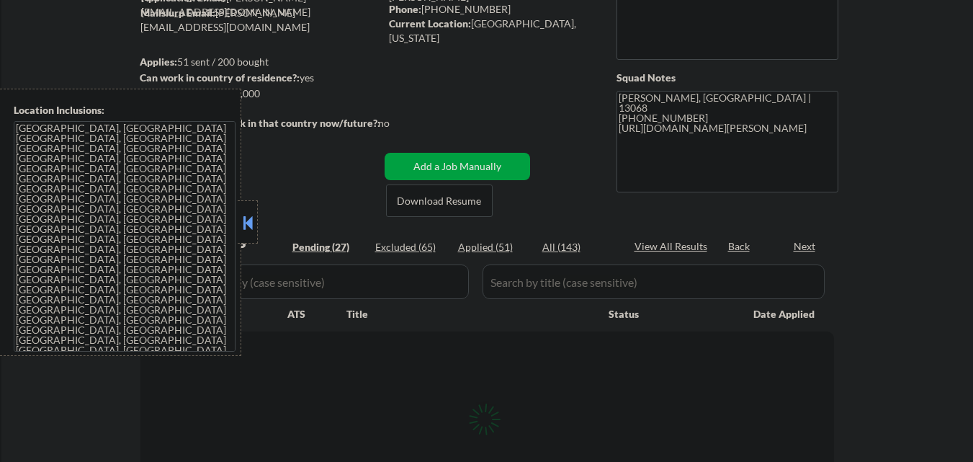
select select ""pending""
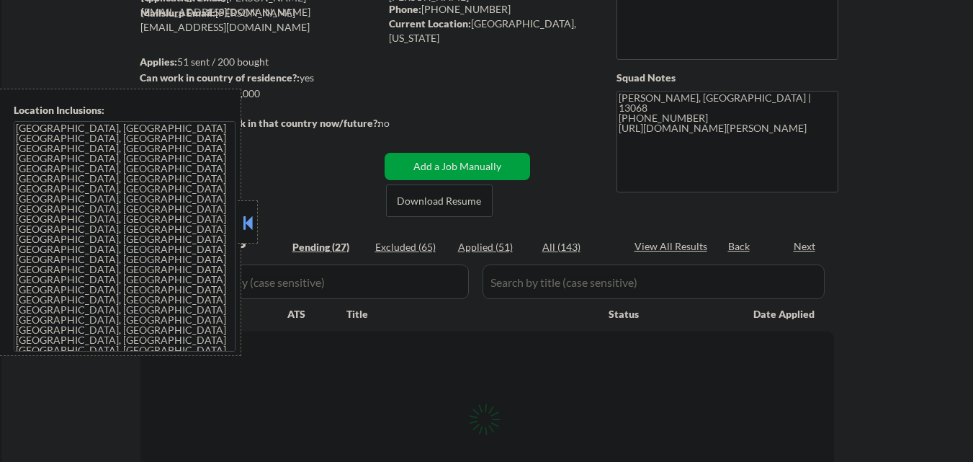
select select ""pending""
click at [250, 216] on button at bounding box center [248, 223] width 16 height 22
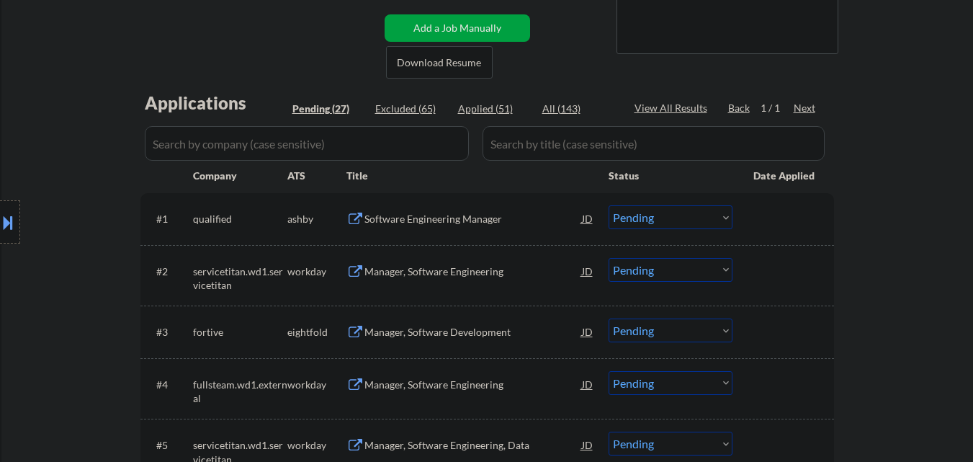
scroll to position [288, 0]
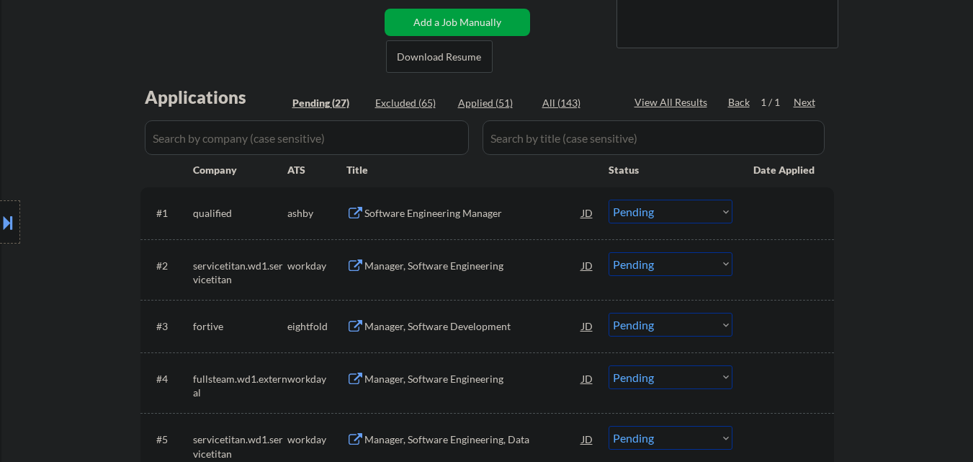
click at [423, 220] on div "Software Engineering Manager" at bounding box center [473, 213] width 218 height 26
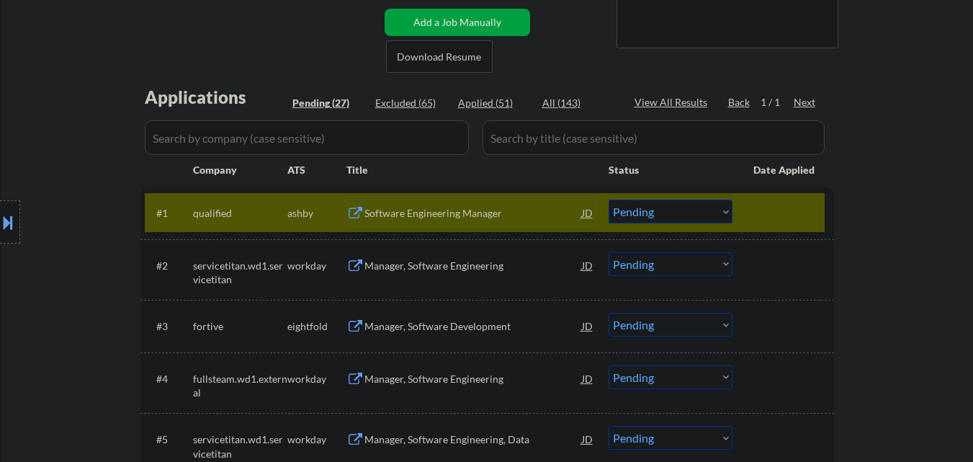
click at [406, 214] on div "Software Engineering Manager" at bounding box center [473, 213] width 218 height 14
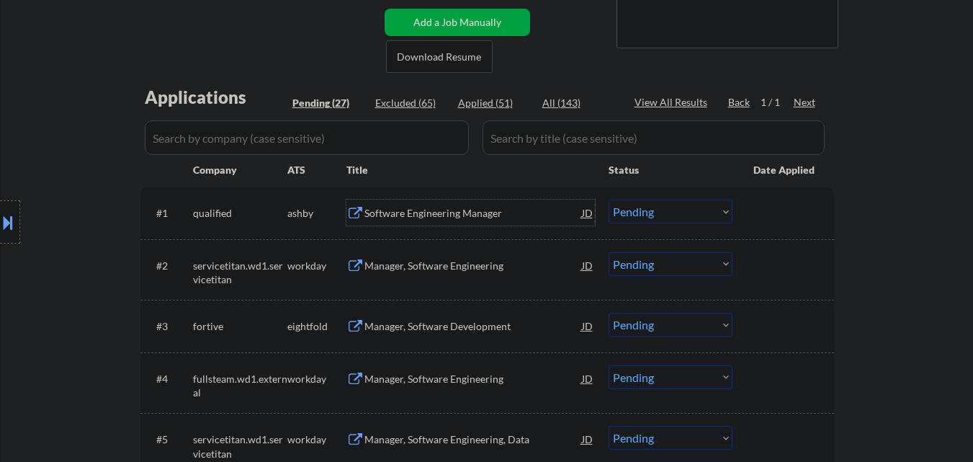
click at [620, 209] on select "Choose an option... Pending Applied Excluded (Questions) Excluded (Expired) Exc…" at bounding box center [671, 212] width 124 height 24
click at [609, 200] on select "Choose an option... Pending Applied Excluded (Questions) Excluded (Expired) Exc…" at bounding box center [671, 212] width 124 height 24
select select ""pending""
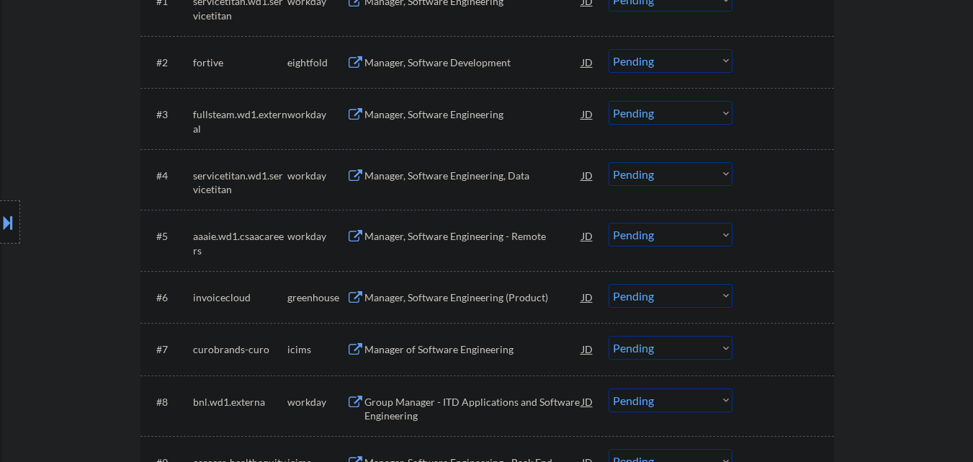
scroll to position [504, 0]
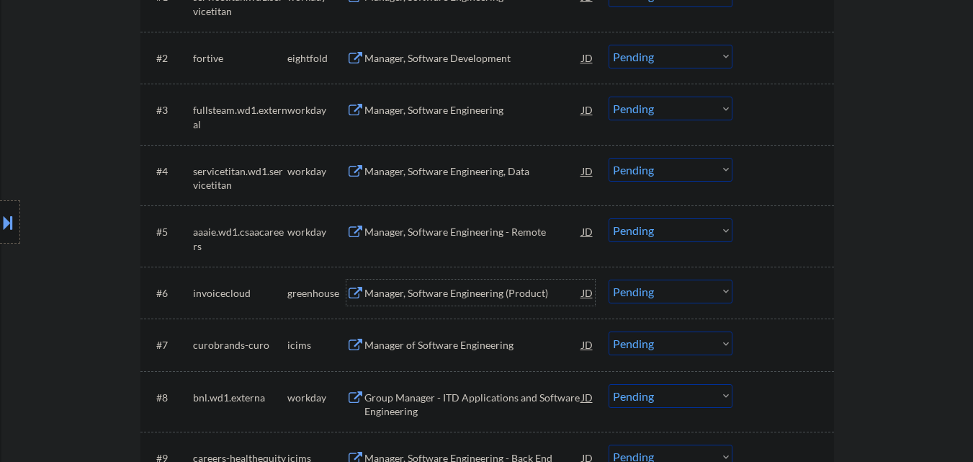
click at [436, 282] on div "Manager, Software Engineering (Product)" at bounding box center [473, 292] width 218 height 26
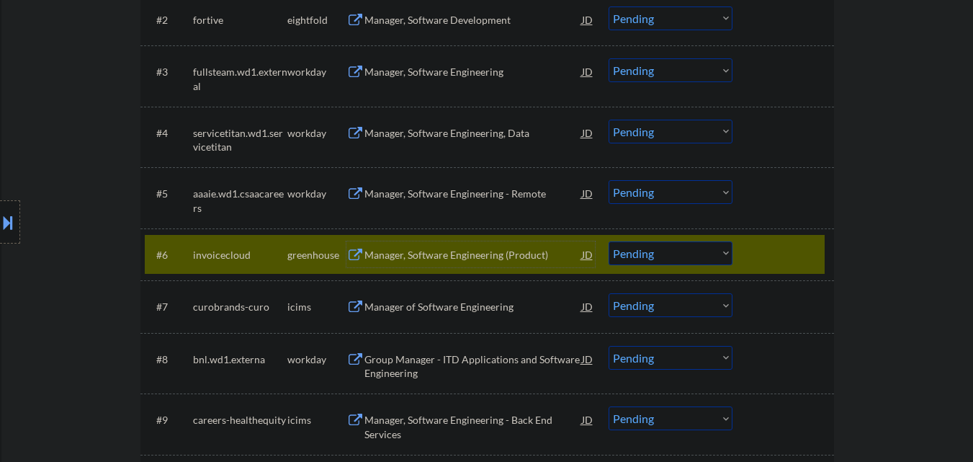
scroll to position [576, 0]
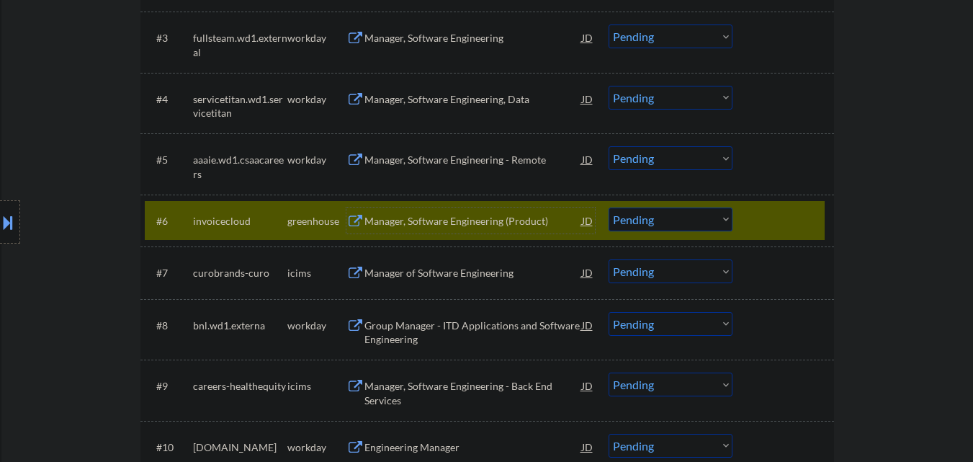
click at [671, 223] on select "Choose an option... Pending Applied Excluded (Questions) Excluded (Expired) Exc…" at bounding box center [671, 219] width 124 height 24
click at [609, 207] on select "Choose an option... Pending Applied Excluded (Questions) Excluded (Expired) Exc…" at bounding box center [671, 219] width 124 height 24
click at [755, 221] on div at bounding box center [784, 220] width 63 height 26
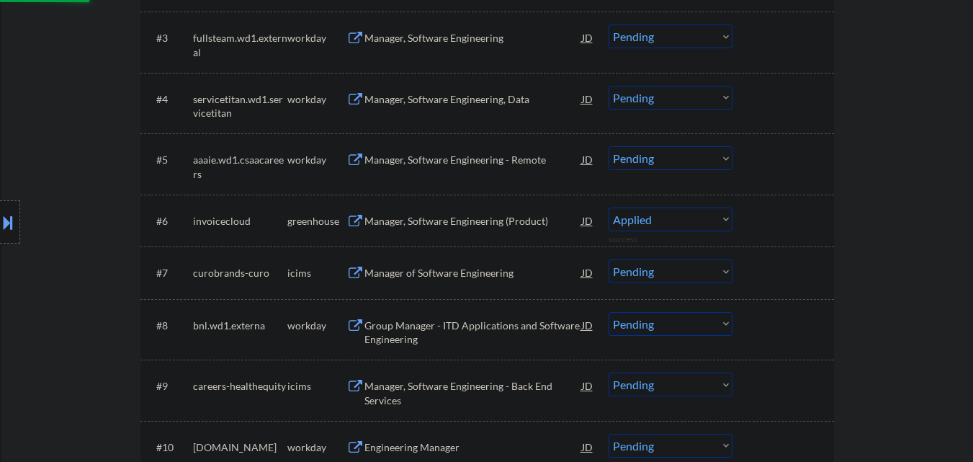
select select ""pending""
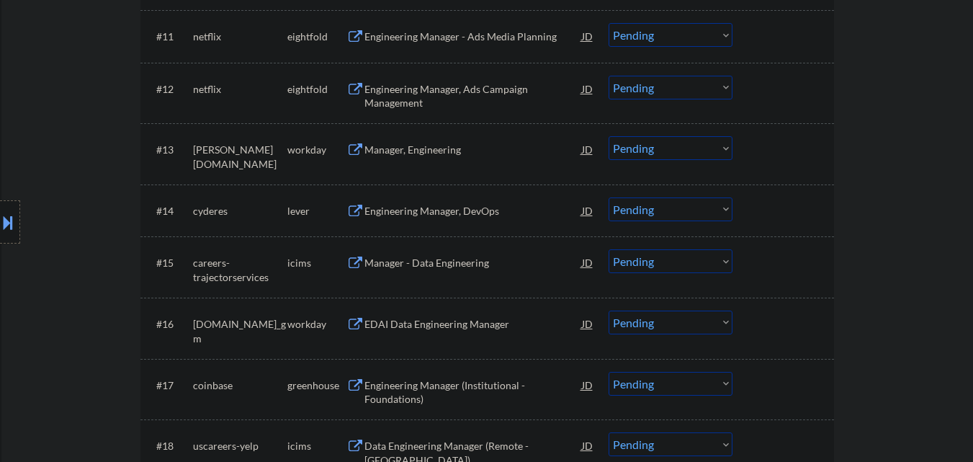
scroll to position [1080, 0]
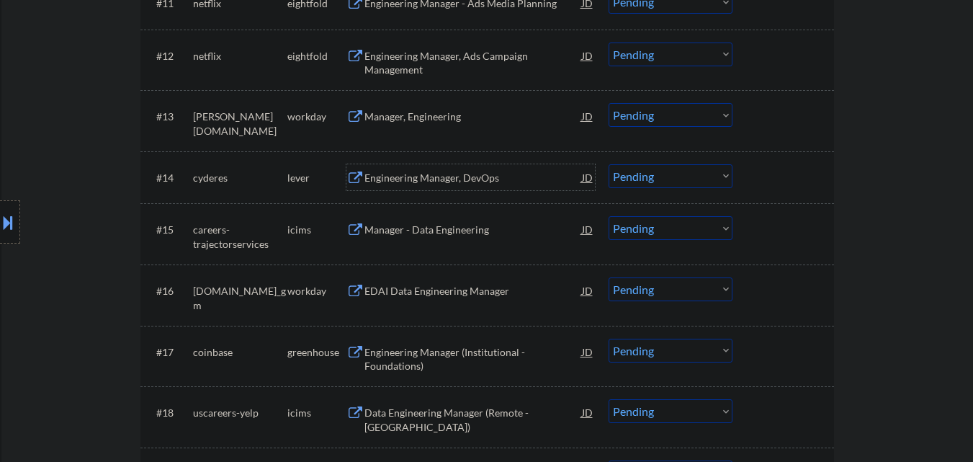
click at [442, 182] on div "Engineering Manager, DevOps" at bounding box center [473, 178] width 218 height 14
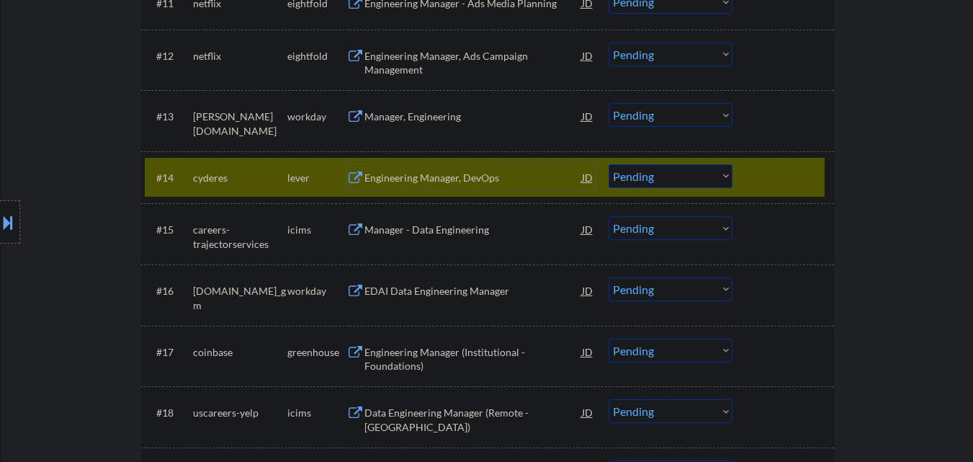
click at [699, 182] on select "Choose an option... Pending Applied Excluded (Questions) Excluded (Expired) Exc…" at bounding box center [671, 176] width 124 height 24
click at [609, 164] on select "Choose an option... Pending Applied Excluded (Questions) Excluded (Expired) Exc…" at bounding box center [671, 176] width 124 height 24
click at [776, 177] on div at bounding box center [784, 177] width 63 height 26
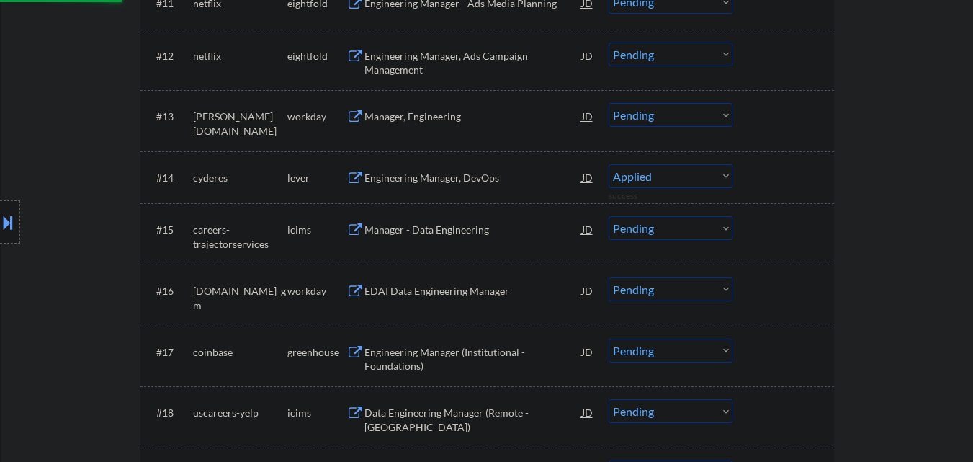
select select ""pending""
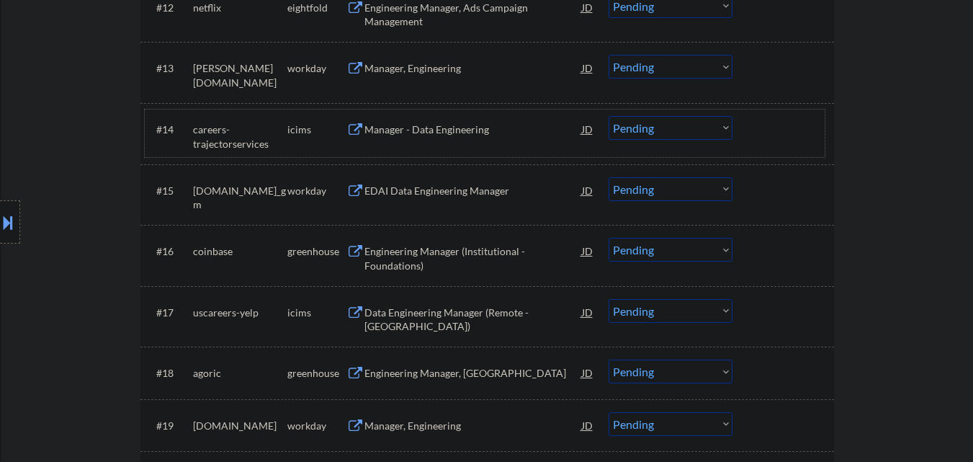
scroll to position [1152, 0]
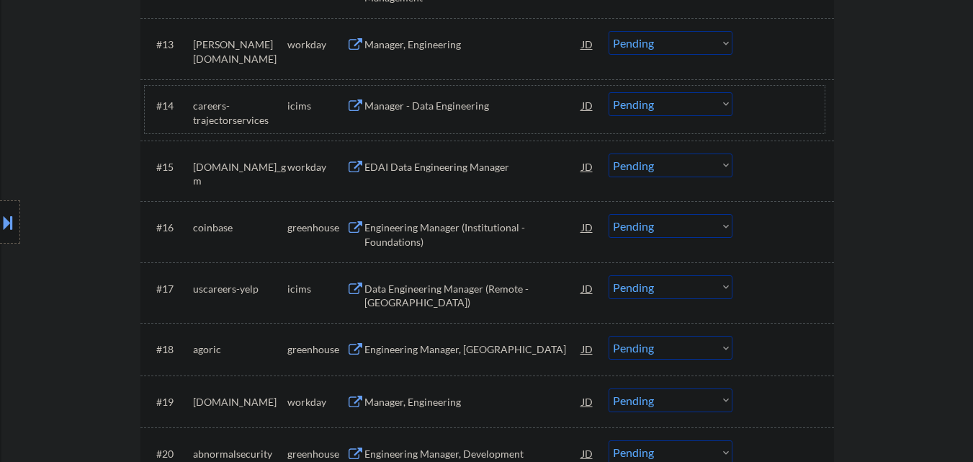
click at [457, 222] on div "Engineering Manager (Institutional - Foundations)" at bounding box center [473, 234] width 218 height 28
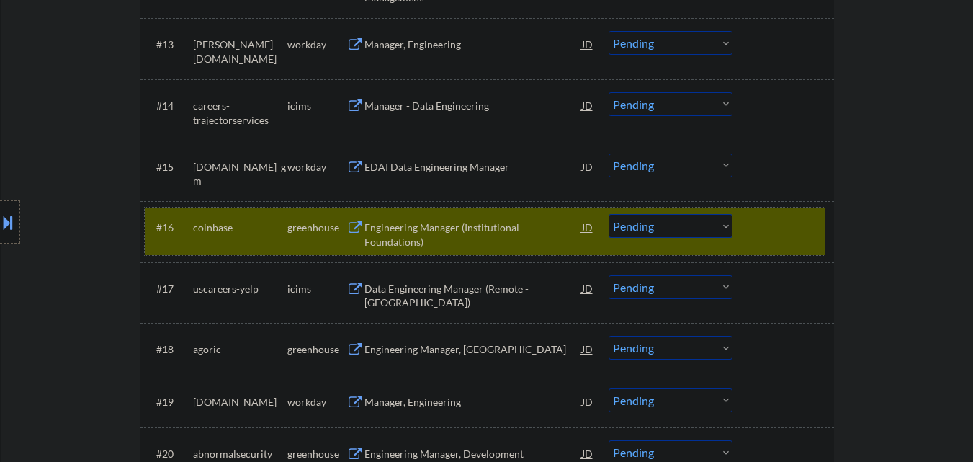
click at [746, 224] on div "#16 coinbase greenhouse Engineering Manager (Institutional - Foundations) JD Ch…" at bounding box center [485, 231] width 680 height 48
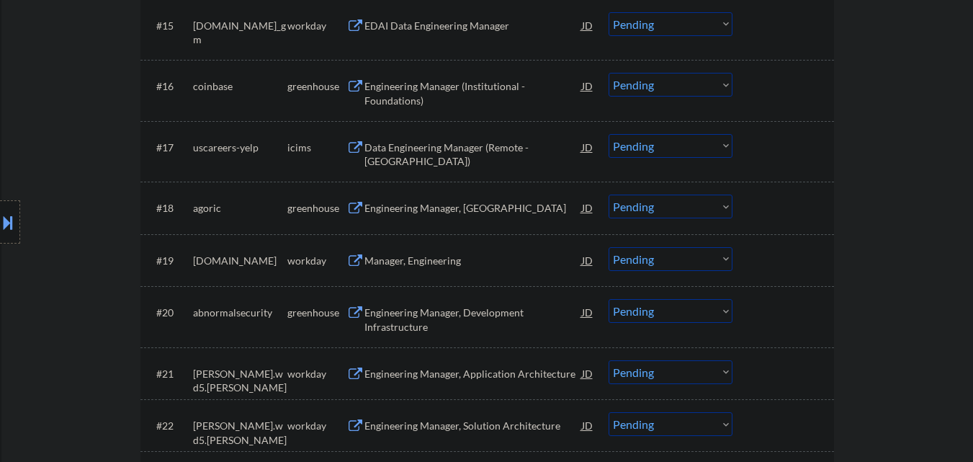
scroll to position [1297, 0]
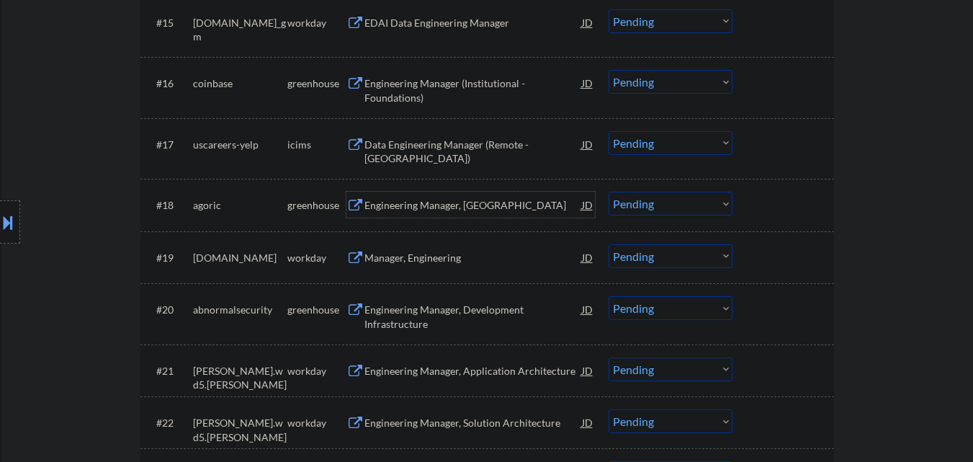
click at [460, 213] on div "Engineering Manager, [GEOGRAPHIC_DATA]" at bounding box center [473, 205] width 218 height 26
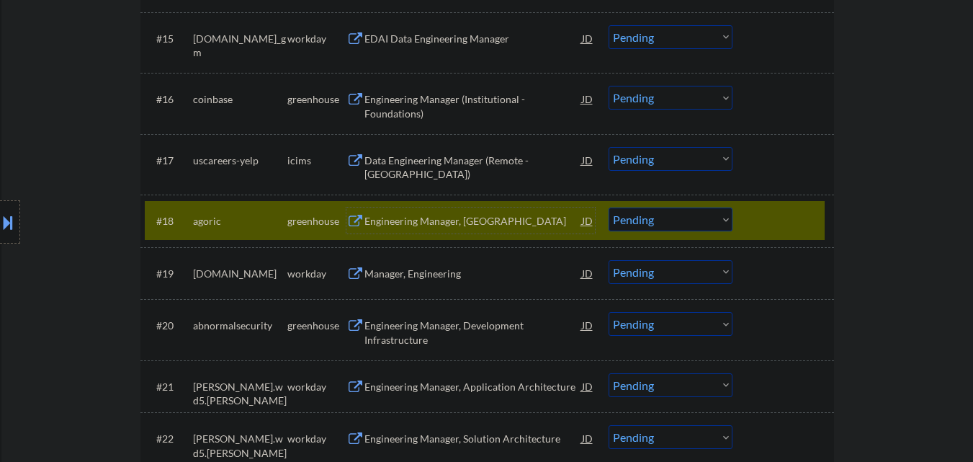
scroll to position [1369, 0]
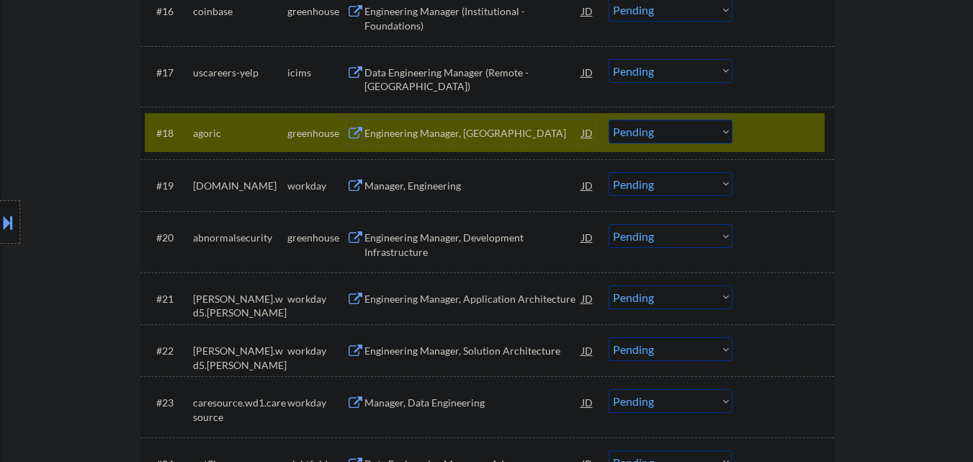
click at [682, 143] on select "Choose an option... Pending Applied Excluded (Questions) Excluded (Expired) Exc…" at bounding box center [671, 132] width 124 height 24
click at [609, 120] on select "Choose an option... Pending Applied Excluded (Questions) Excluded (Expired) Exc…" at bounding box center [671, 132] width 124 height 24
click at [785, 135] on div at bounding box center [784, 133] width 63 height 26
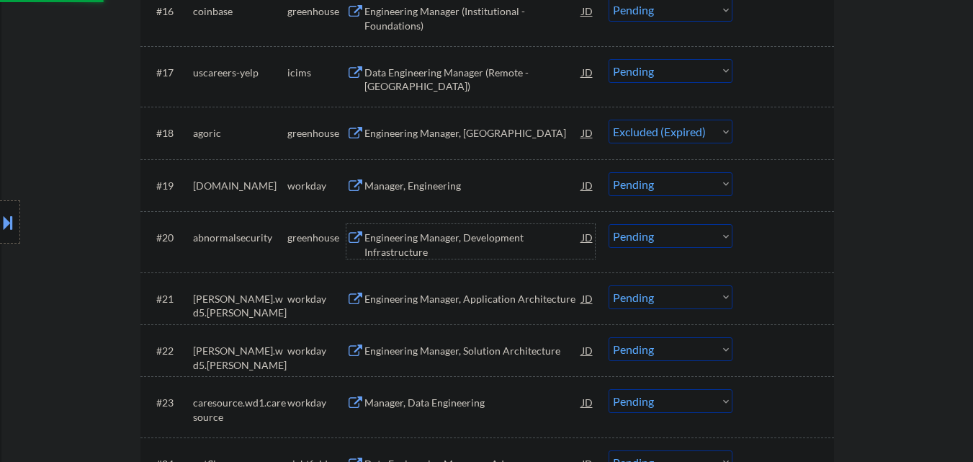
click at [484, 229] on div "Engineering Manager, Development Infrastructure" at bounding box center [473, 241] width 218 height 35
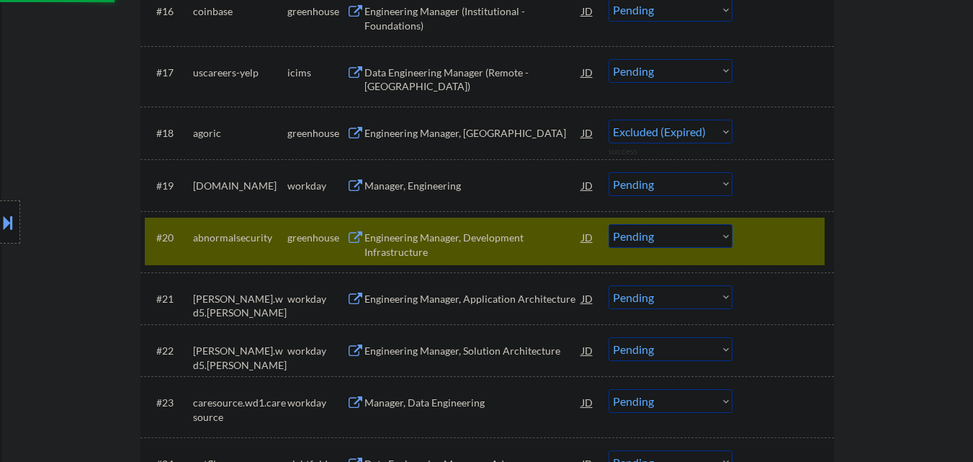
select select ""pending""
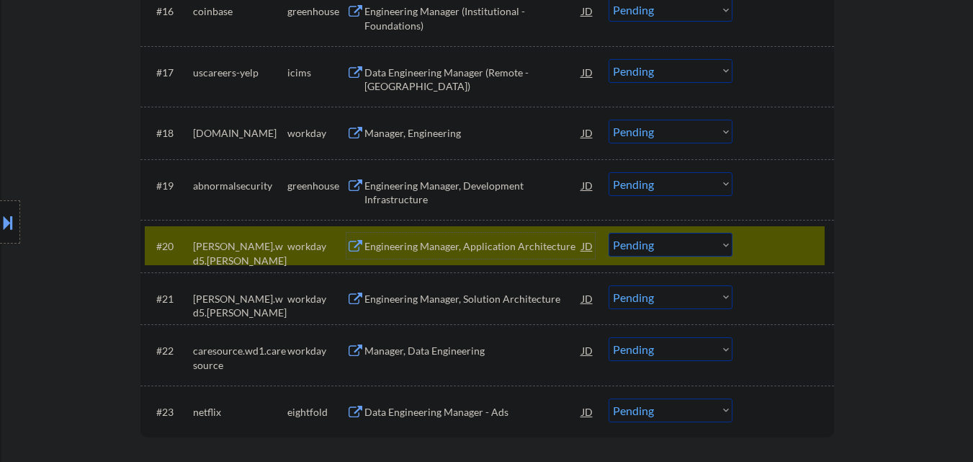
click at [782, 236] on div at bounding box center [784, 246] width 63 height 26
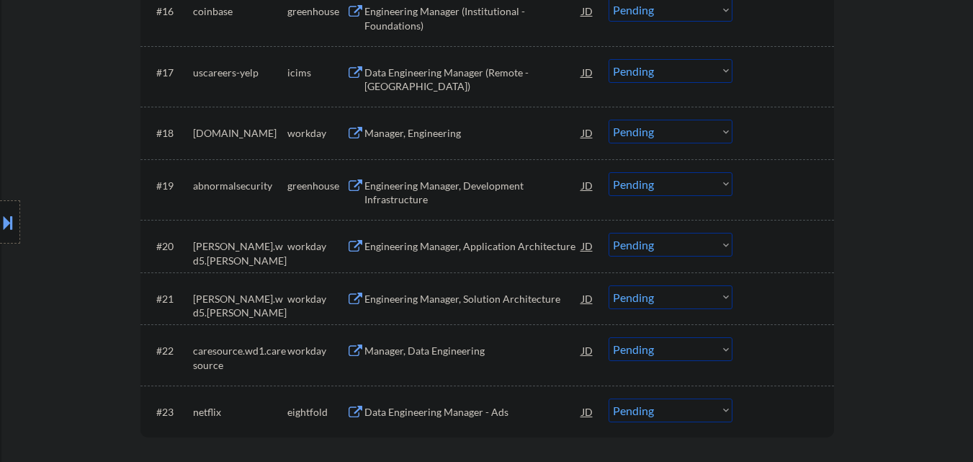
click at [698, 178] on select "Choose an option... Pending Applied Excluded (Questions) Excluded (Expired) Exc…" at bounding box center [671, 184] width 124 height 24
click at [681, 192] on select "Choose an option... Pending Applied Excluded (Questions) Excluded (Expired) Exc…" at bounding box center [671, 184] width 124 height 24
click at [609, 172] on select "Choose an option... Pending Applied Excluded (Questions) Excluded (Expired) Exc…" at bounding box center [671, 184] width 124 height 24
select select ""pending""
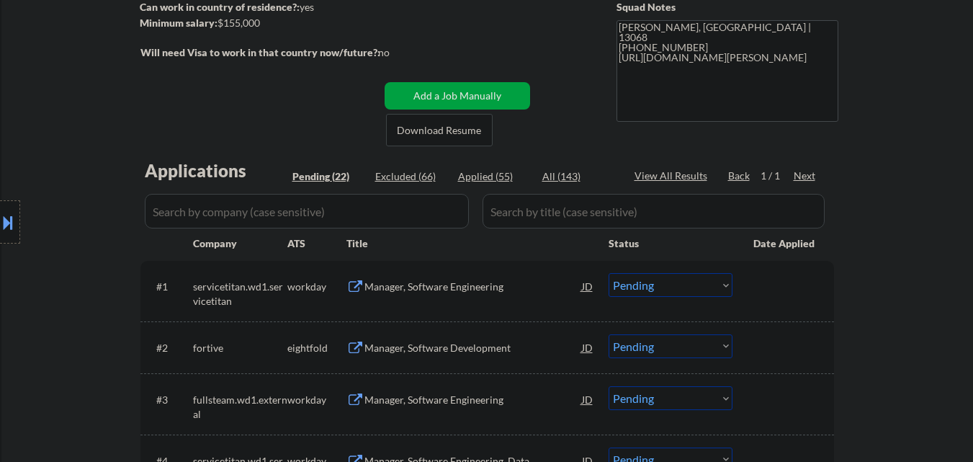
scroll to position [0, 0]
